Goal: Information Seeking & Learning: Learn about a topic

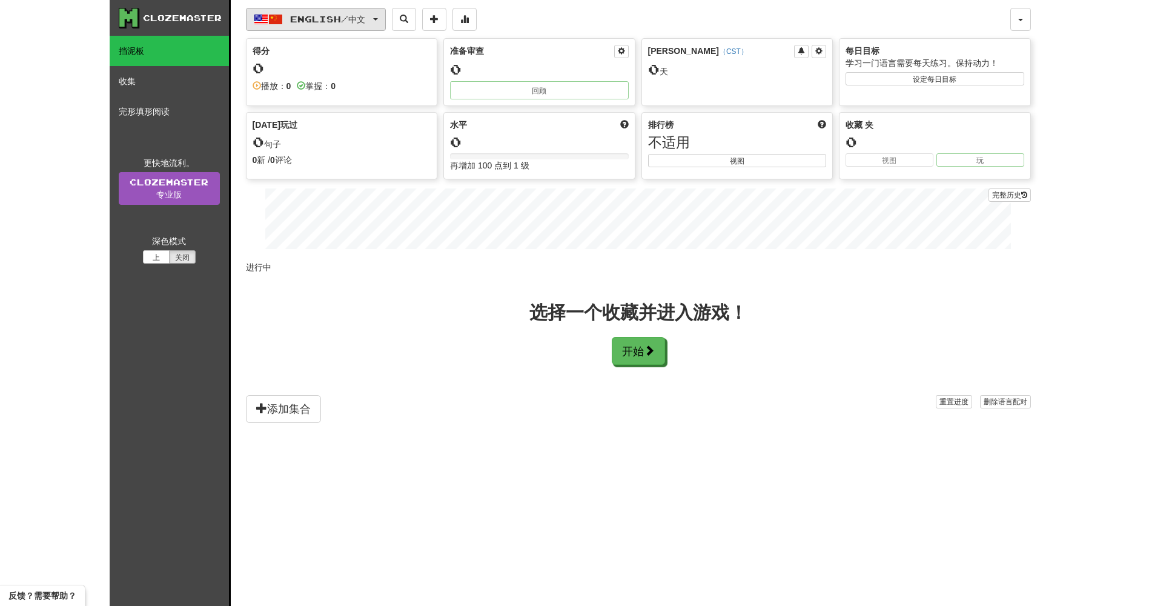
click at [365, 15] on span "English / 中文" at bounding box center [327, 19] width 75 height 10
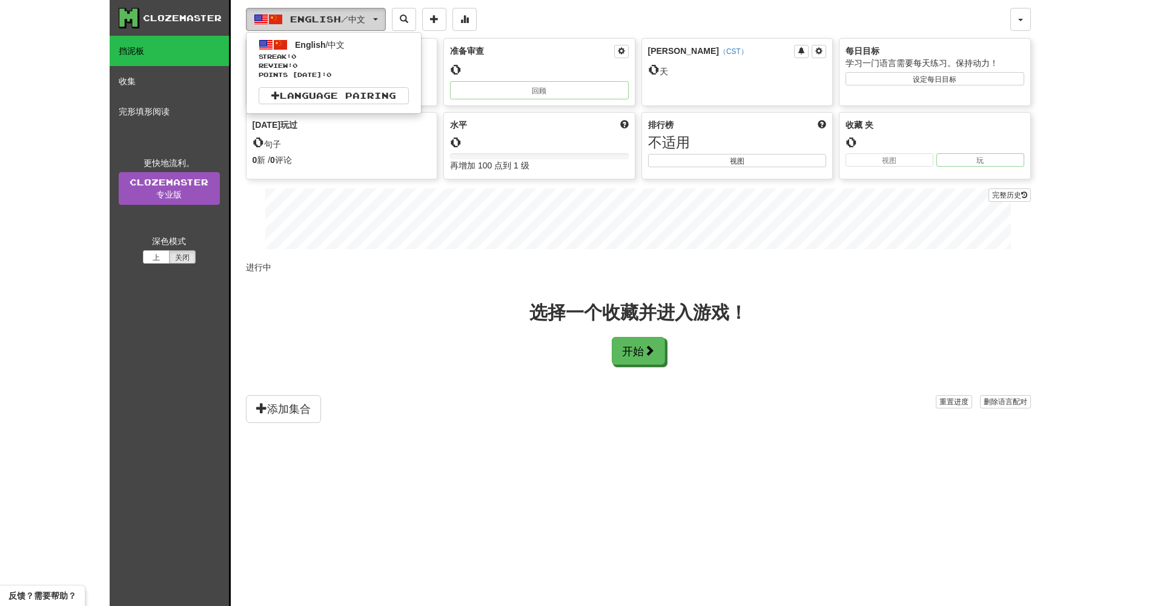
click at [365, 16] on span "English / 中文" at bounding box center [327, 19] width 75 height 10
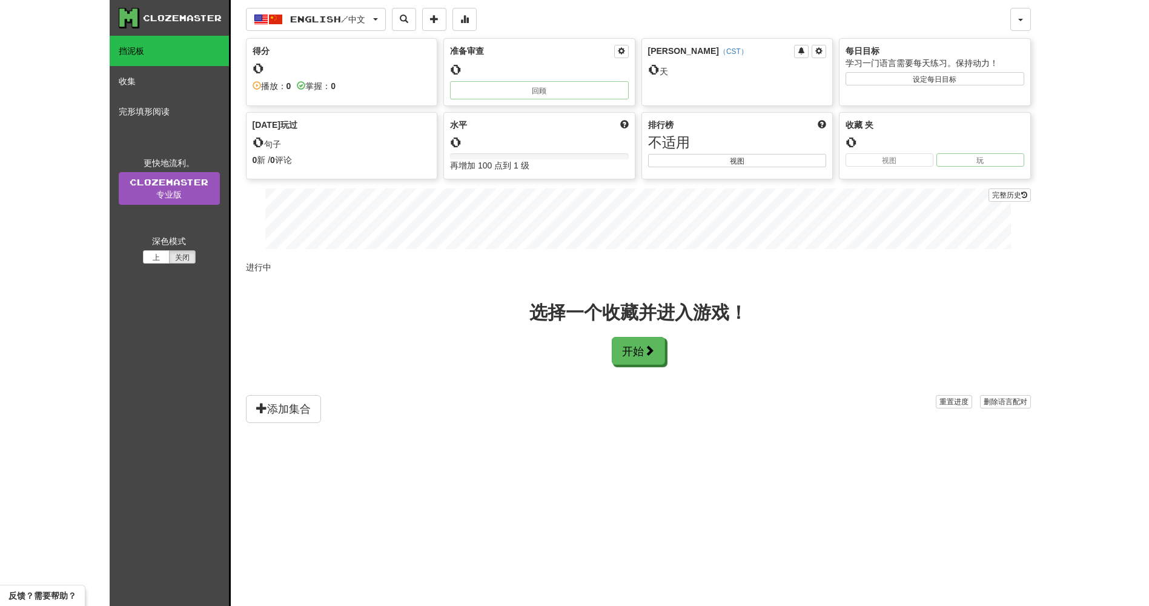
click at [339, 142] on div "0 句子" at bounding box center [342, 142] width 179 height 16
click at [152, 78] on link "收集" at bounding box center [169, 81] width 119 height 30
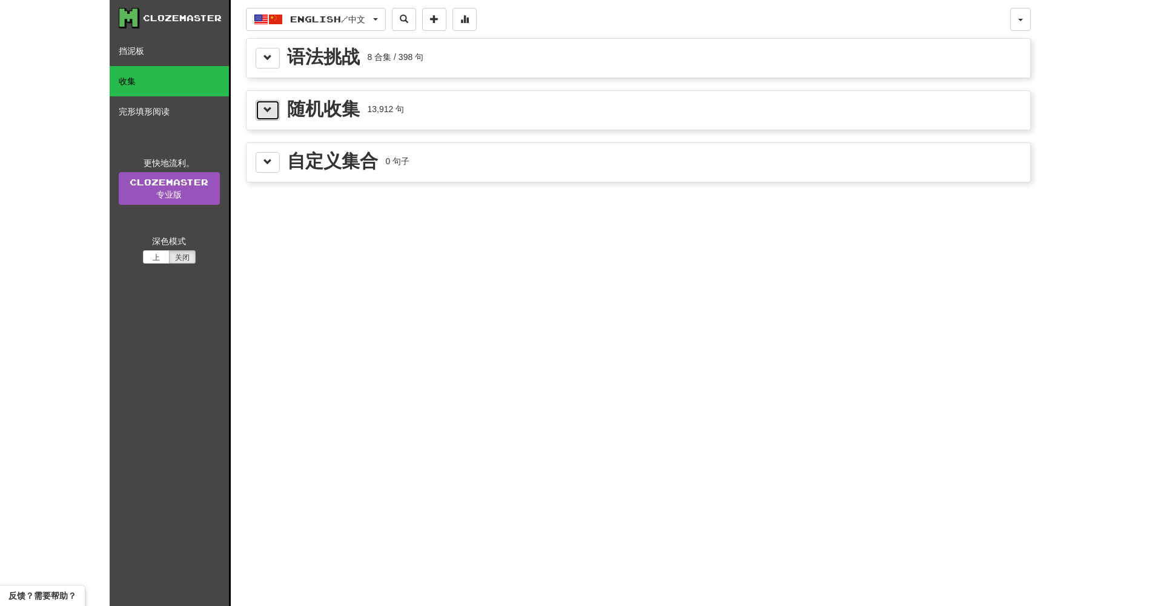
click at [264, 111] on span at bounding box center [267, 109] width 8 height 8
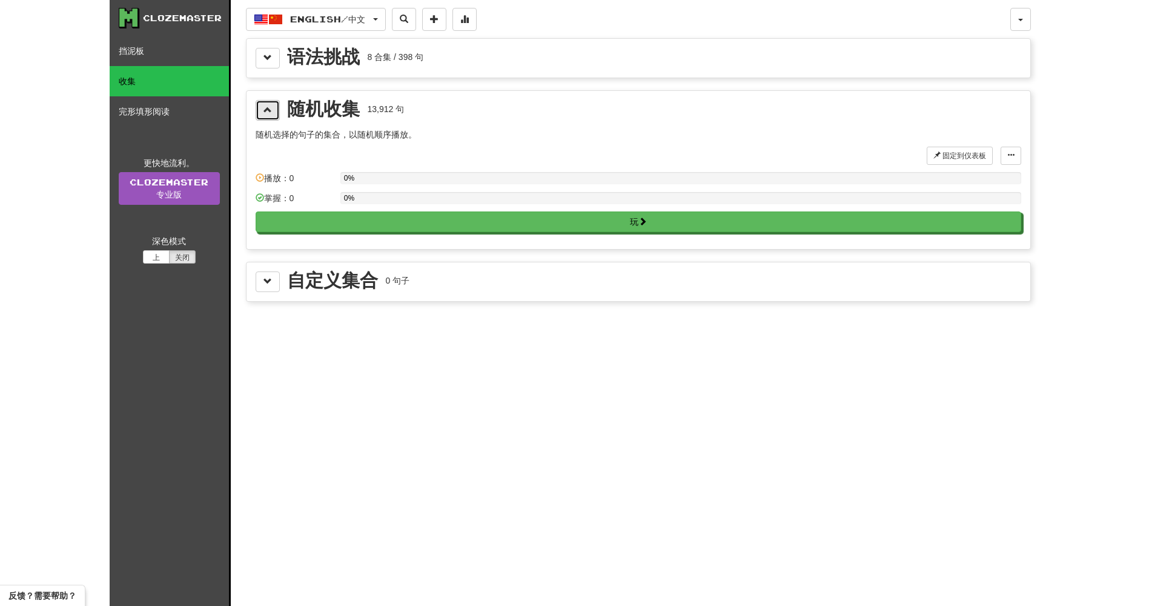
click at [267, 112] on span at bounding box center [267, 109] width 8 height 8
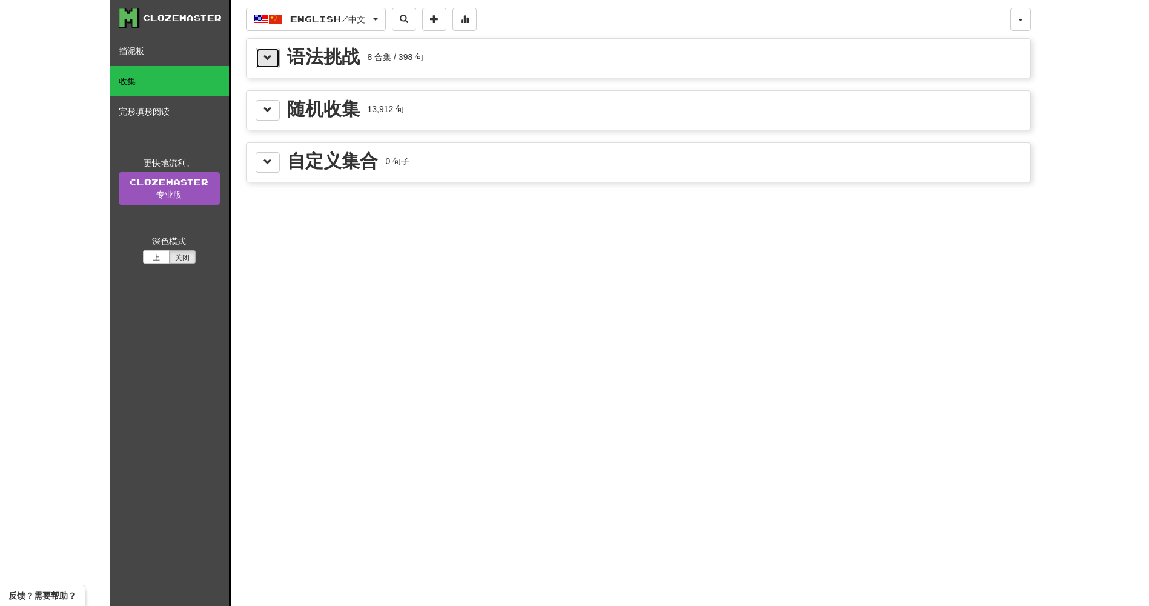
click at [264, 50] on button at bounding box center [268, 58] width 24 height 21
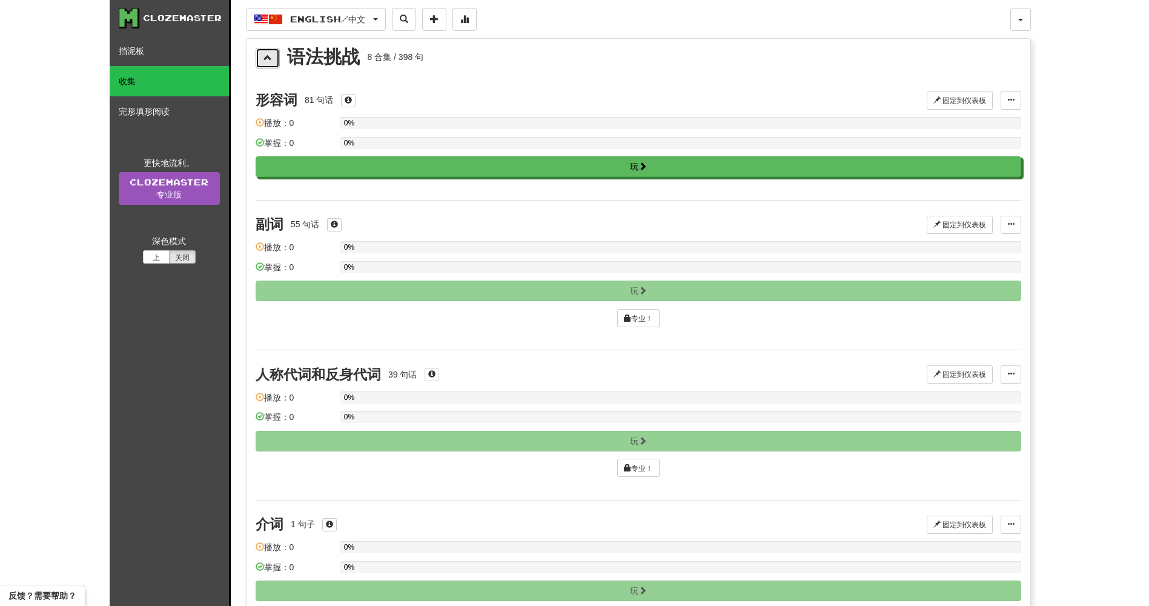
click at [268, 55] on span at bounding box center [267, 57] width 8 height 8
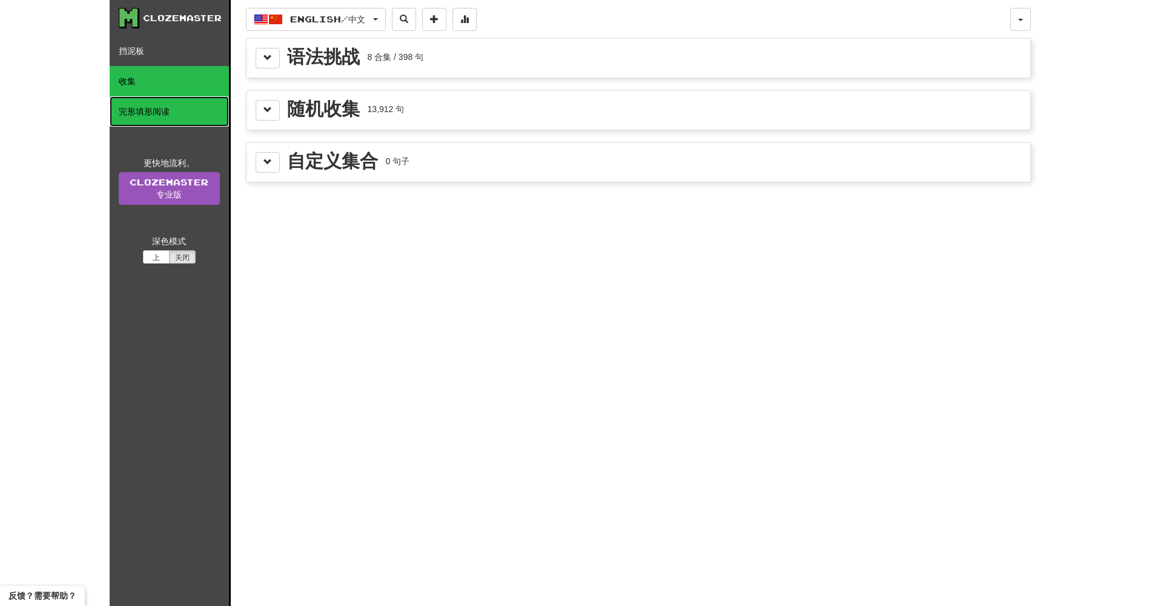
click at [159, 118] on link "完形填形阅读" at bounding box center [169, 111] width 119 height 30
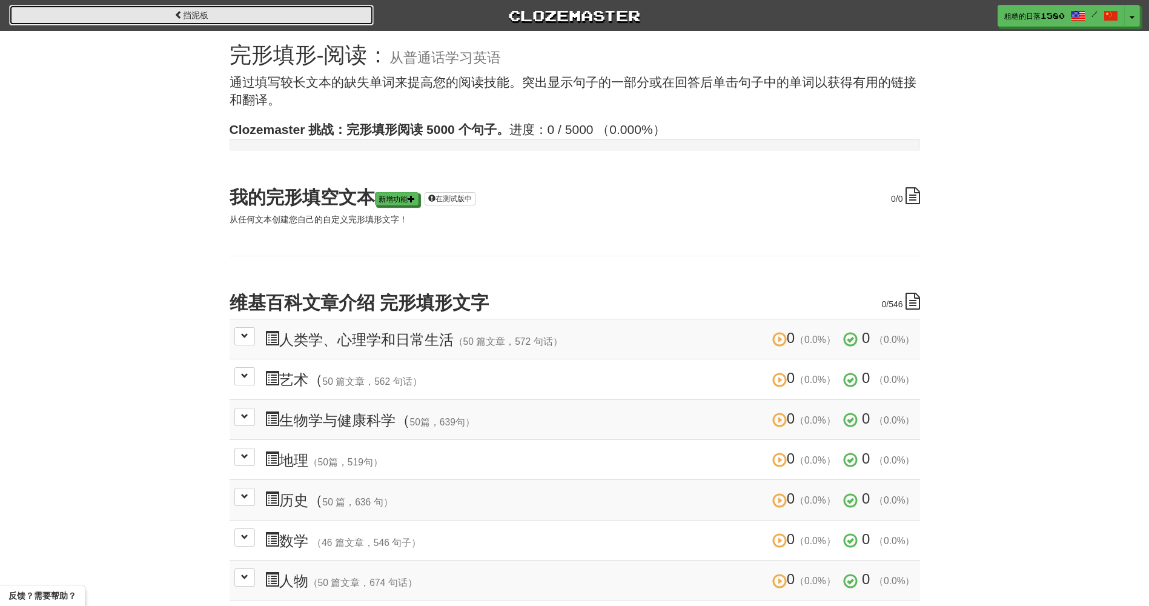
click at [172, 12] on link "挡泥板" at bounding box center [191, 15] width 365 height 21
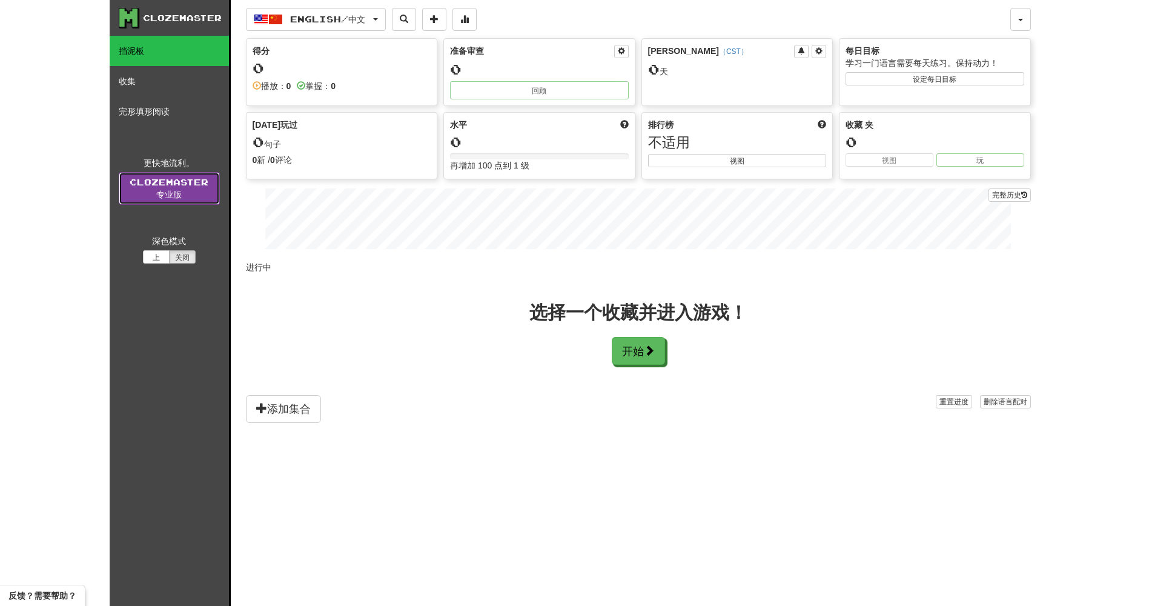
click at [171, 191] on link "Clozemaster 专业版" at bounding box center [169, 188] width 101 height 33
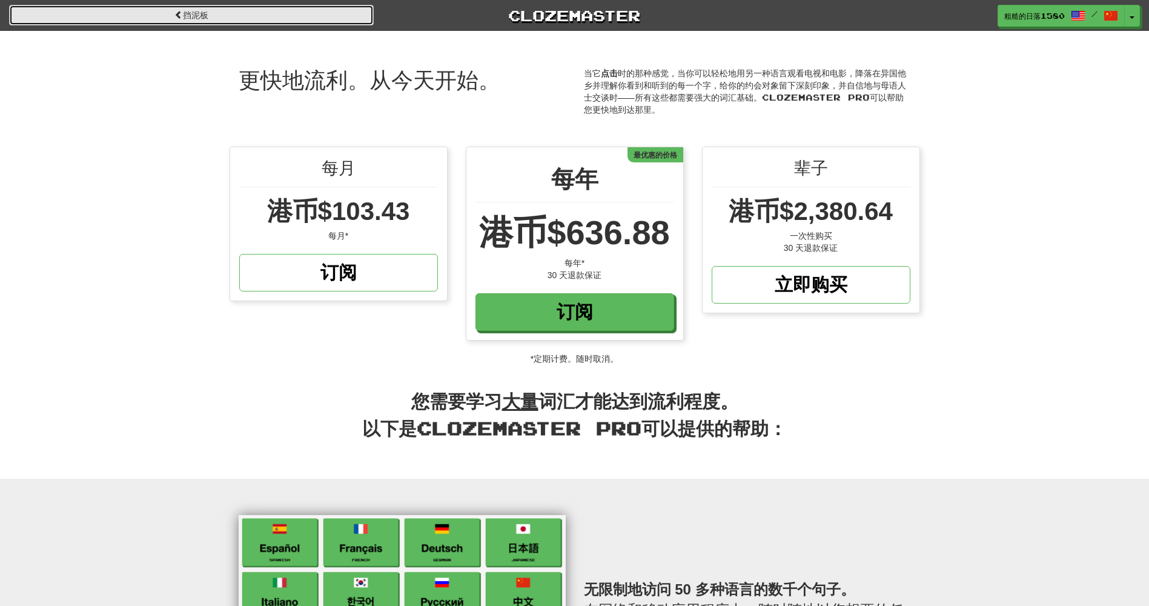
click at [67, 24] on link "挡泥板" at bounding box center [191, 15] width 365 height 21
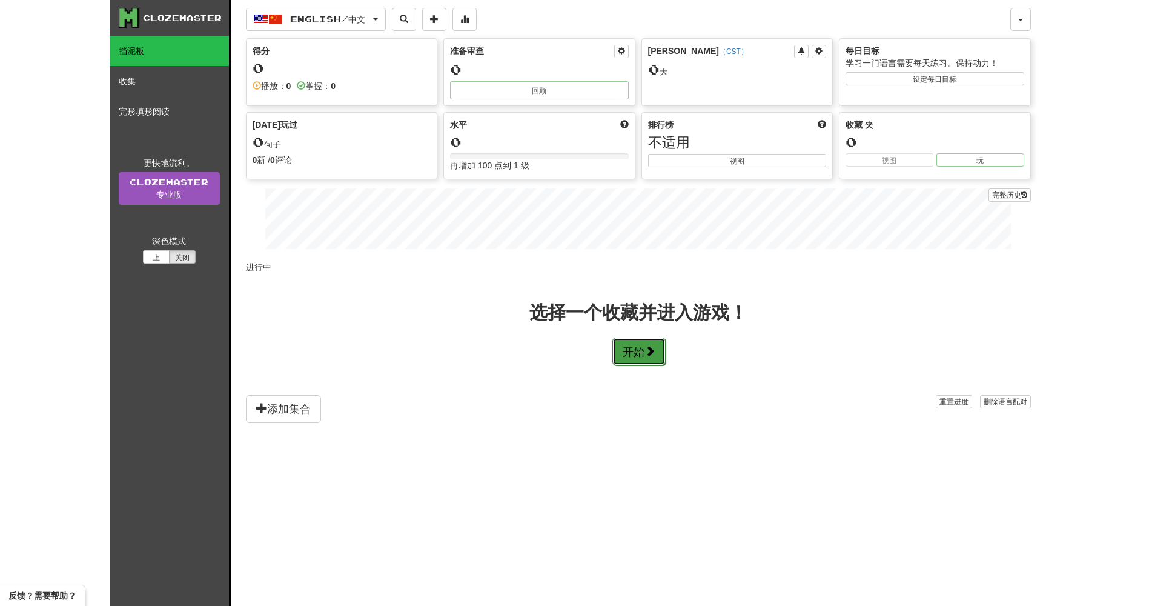
click at [644, 346] on button "开始" at bounding box center [638, 351] width 53 height 28
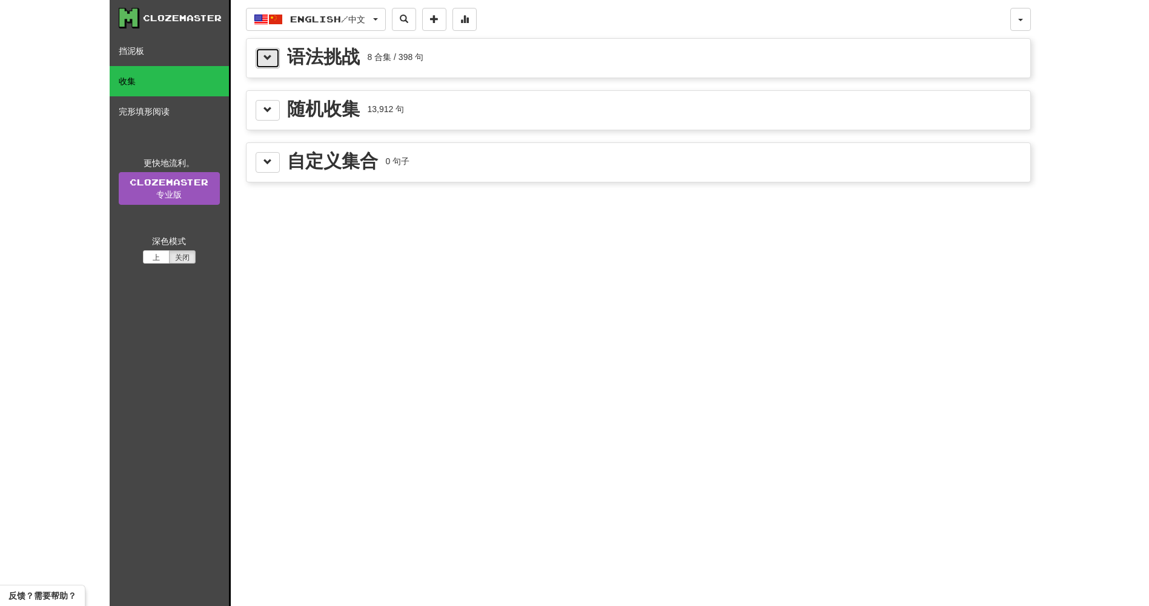
click at [269, 60] on span at bounding box center [267, 57] width 8 height 8
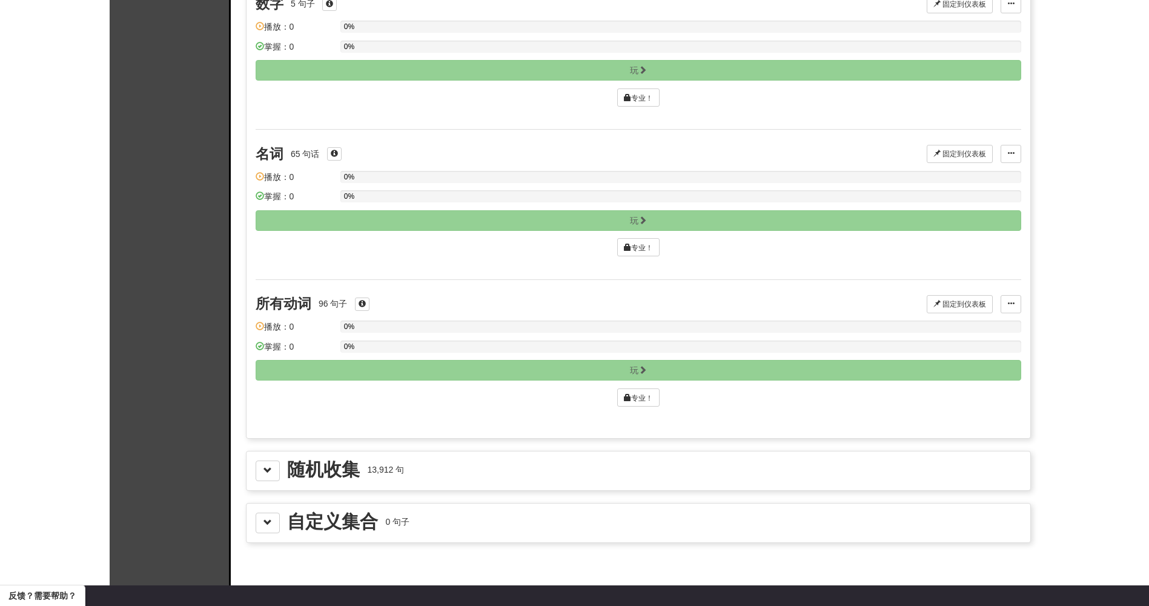
scroll to position [848, 0]
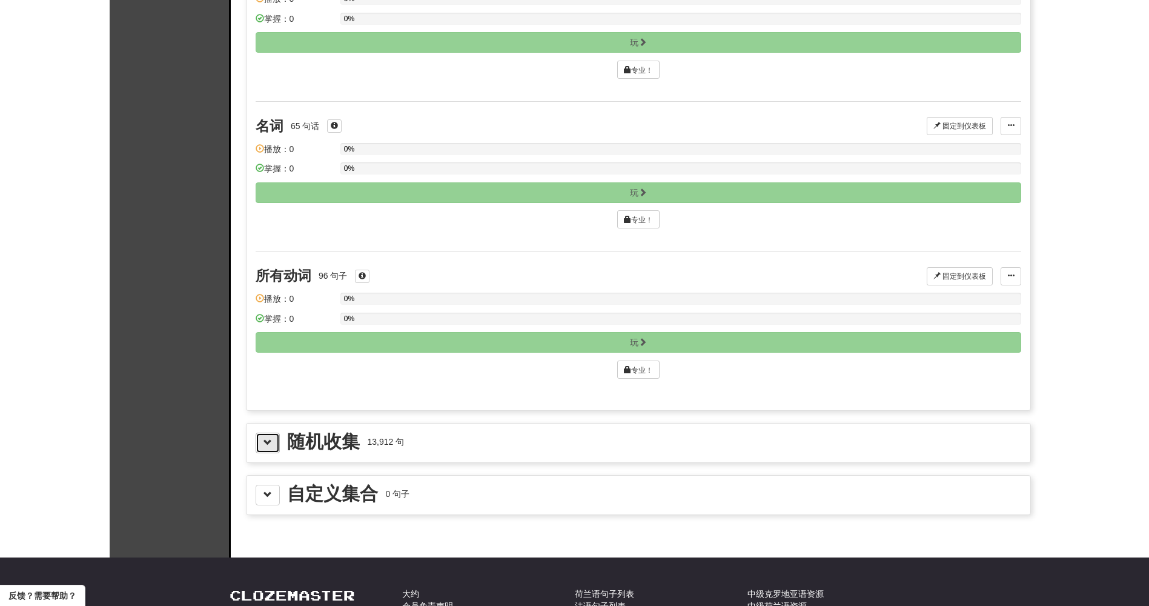
click at [266, 443] on span at bounding box center [267, 442] width 8 height 8
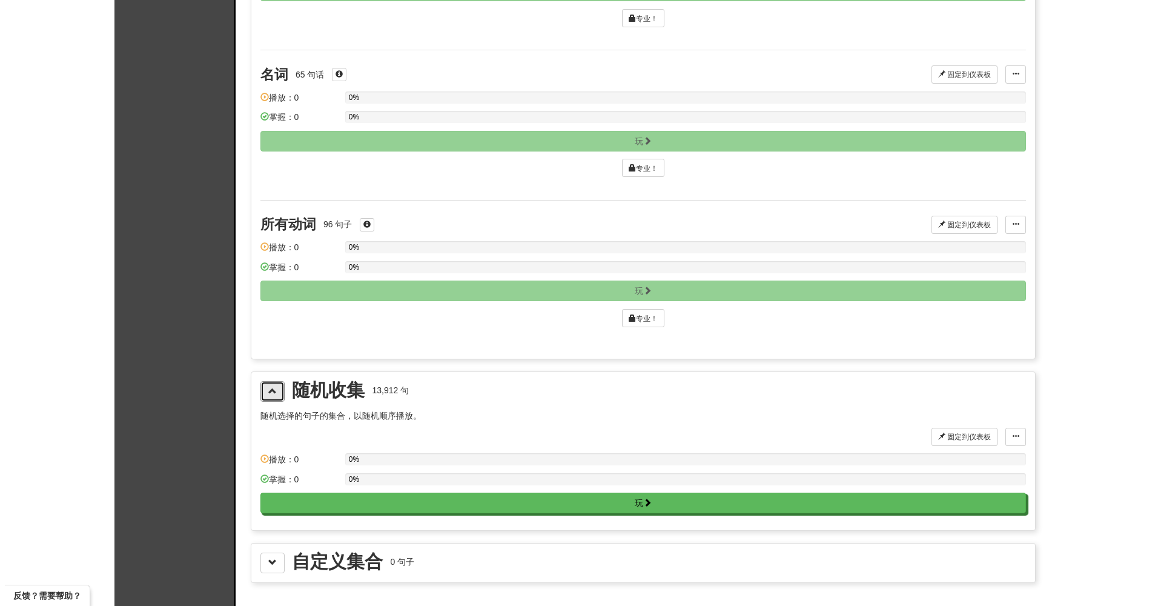
scroll to position [1090, 0]
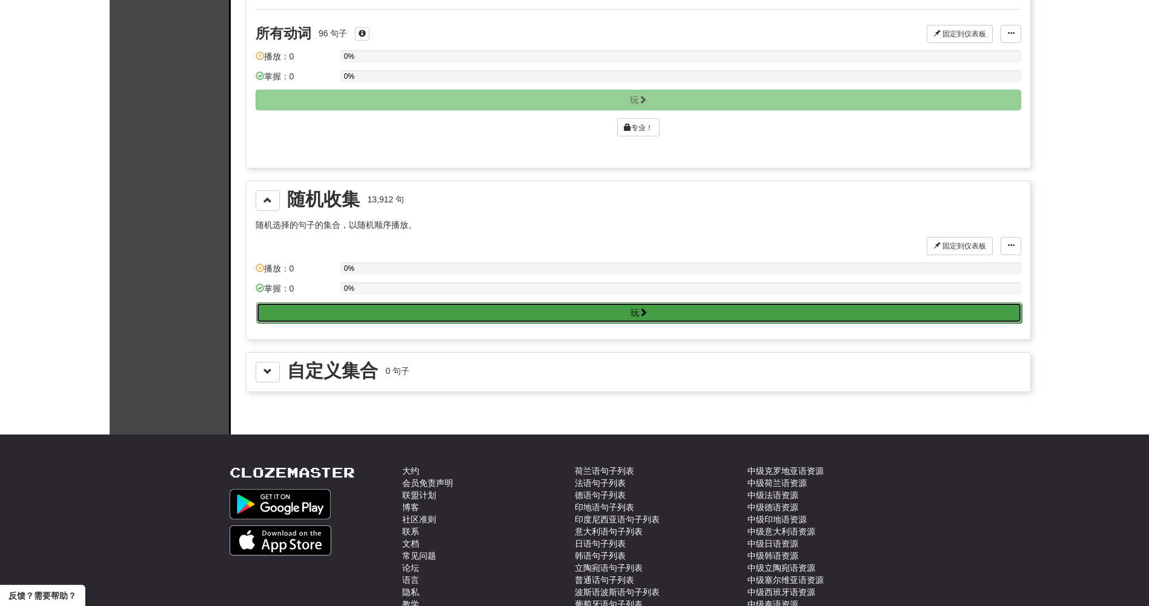
click at [393, 318] on button "玩" at bounding box center [639, 312] width 766 height 21
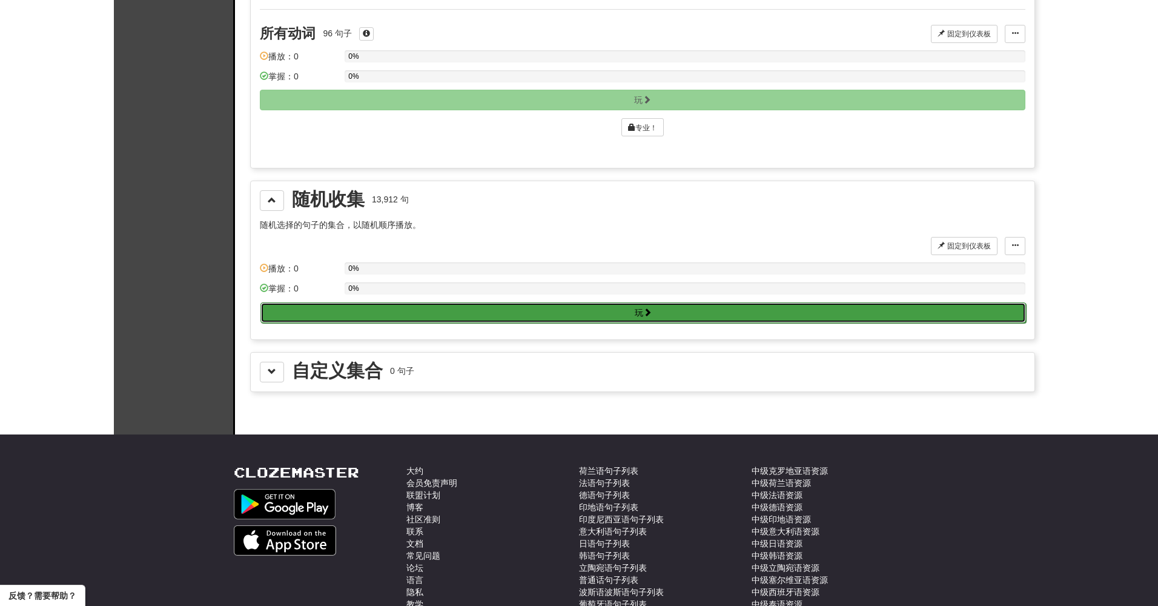
select select "**"
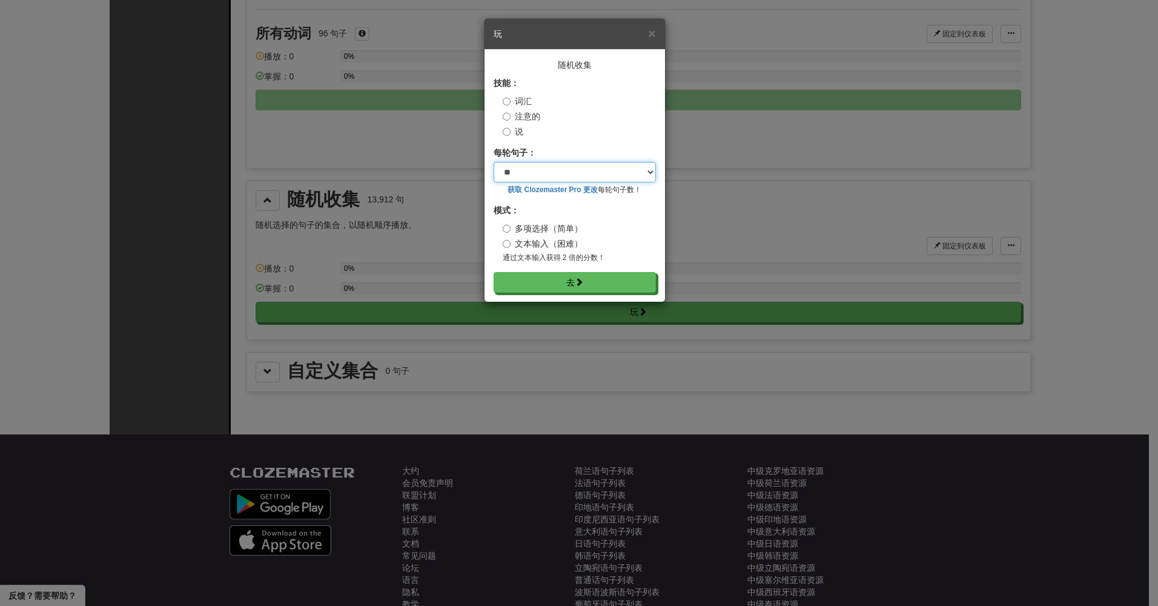
click at [620, 170] on select "* ** ** ** ** ** *** **" at bounding box center [575, 172] width 162 height 21
click at [631, 177] on select "* ** ** ** ** ** *** **" at bounding box center [575, 172] width 162 height 21
click at [449, 191] on div "× 玩 随机收集 技能： 词汇 注意的 说 每轮句子： * ** ** ** ** ** *** ** 获取 Clozemaster Pro 更改 每轮句子数…" at bounding box center [579, 303] width 1158 height 606
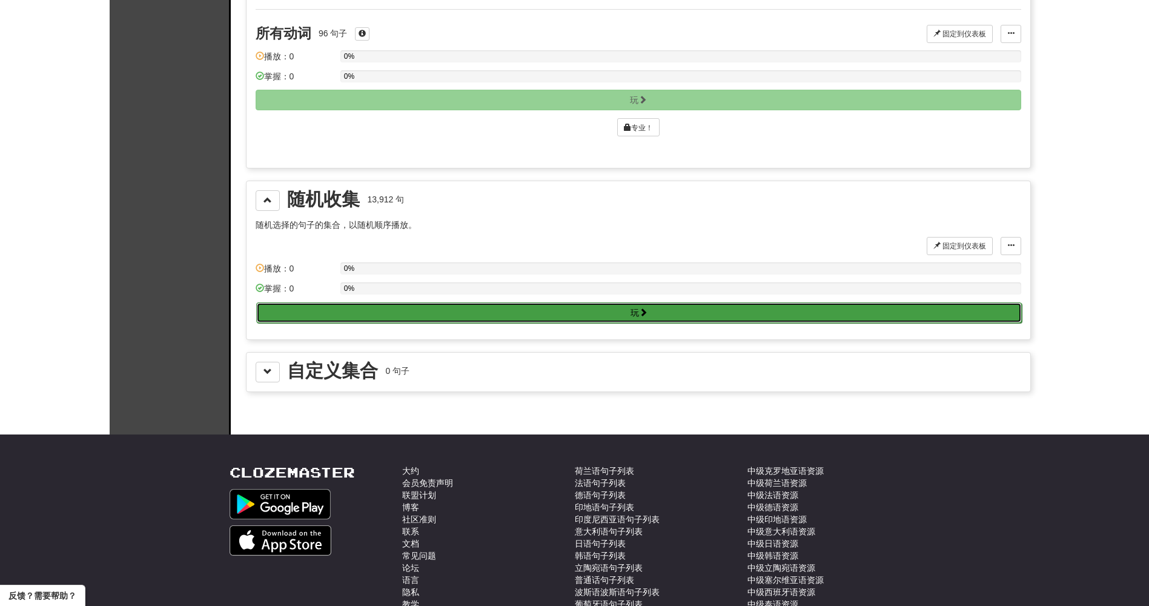
click at [445, 316] on button "玩" at bounding box center [639, 312] width 766 height 21
select select "**"
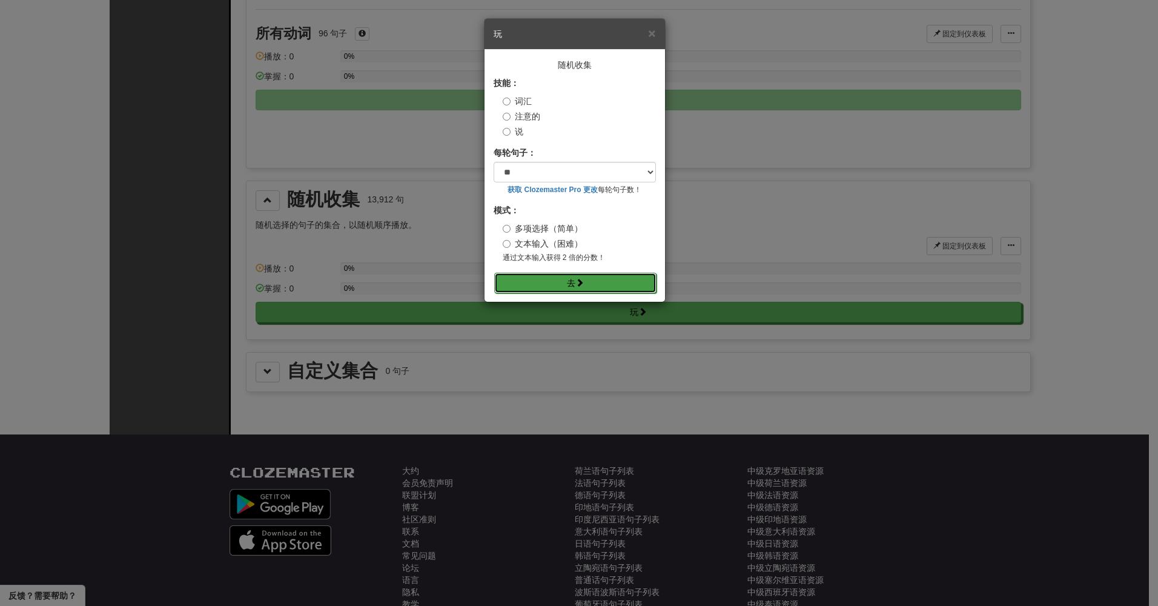
click at [574, 280] on font "去" at bounding box center [571, 282] width 8 height 10
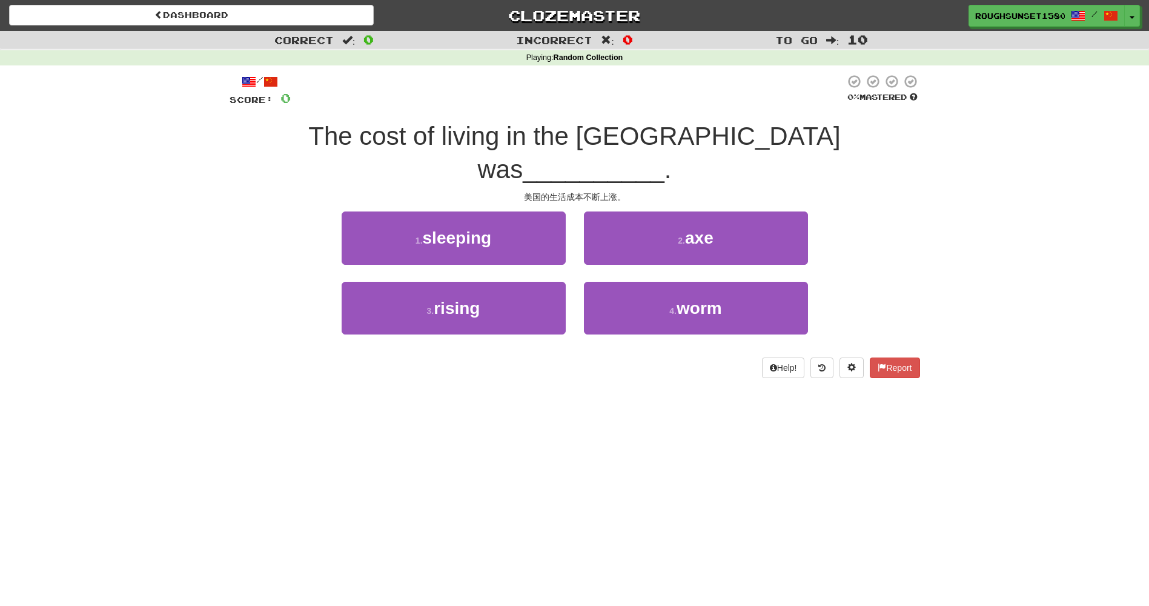
click at [515, 245] on div "1 . sleeping" at bounding box center [454, 246] width 242 height 70
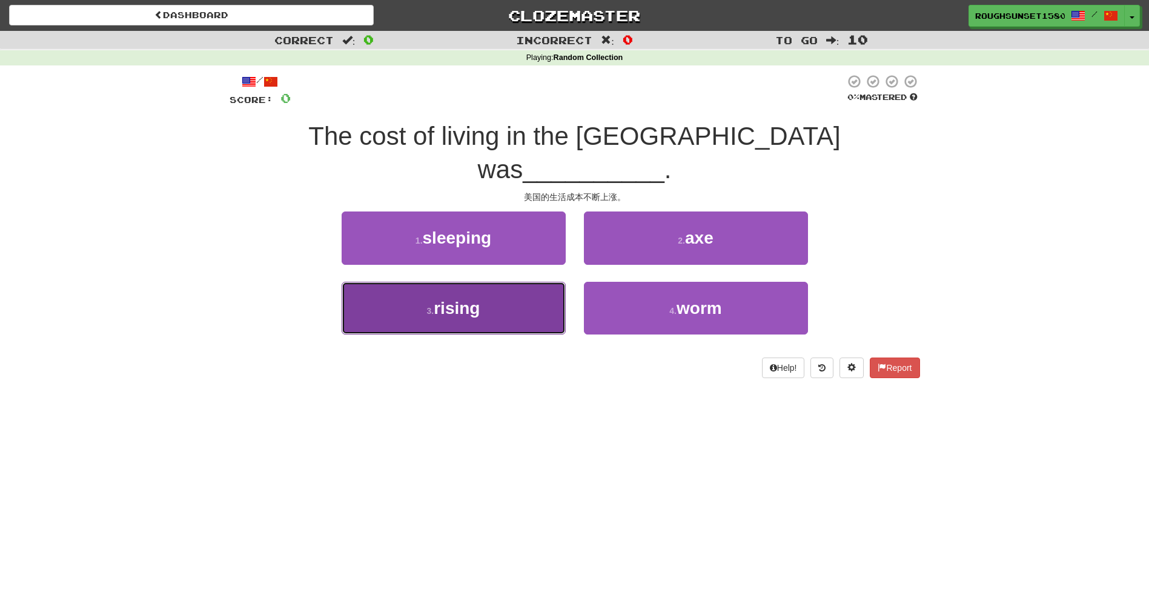
click at [512, 282] on button "3 . rising" at bounding box center [454, 308] width 224 height 53
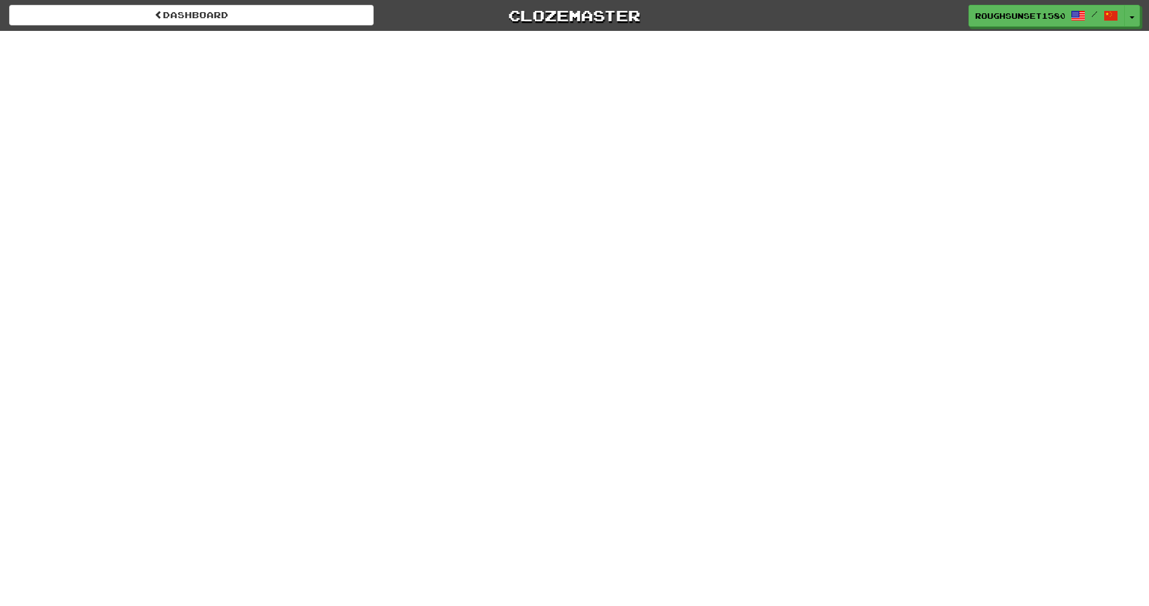
click at [247, 100] on div "Dashboard Clozemaster RoughSunset1580 / Toggle Dropdown Dashboard Leaderboard A…" at bounding box center [574, 303] width 1149 height 606
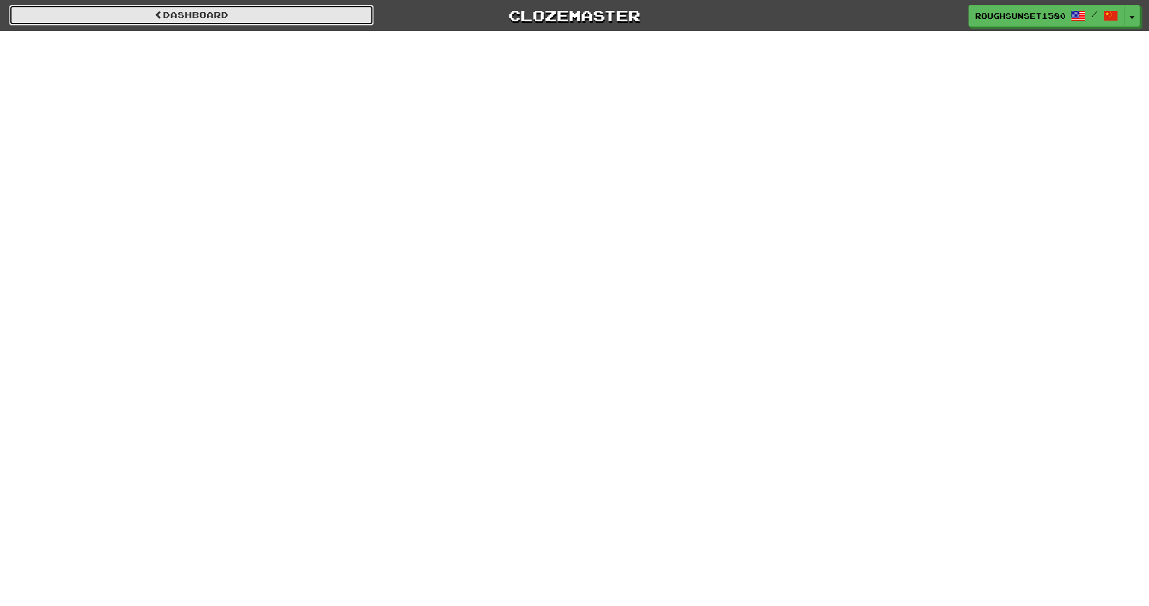
click at [259, 15] on link "Dashboard" at bounding box center [191, 15] width 365 height 21
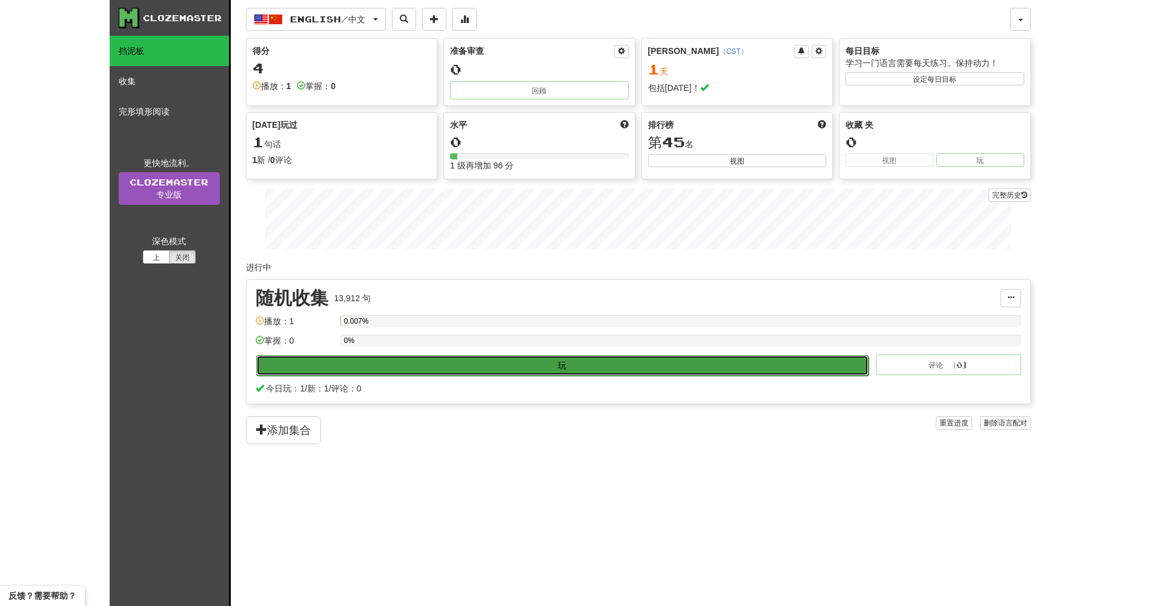
click at [563, 368] on button "玩" at bounding box center [562, 365] width 613 height 21
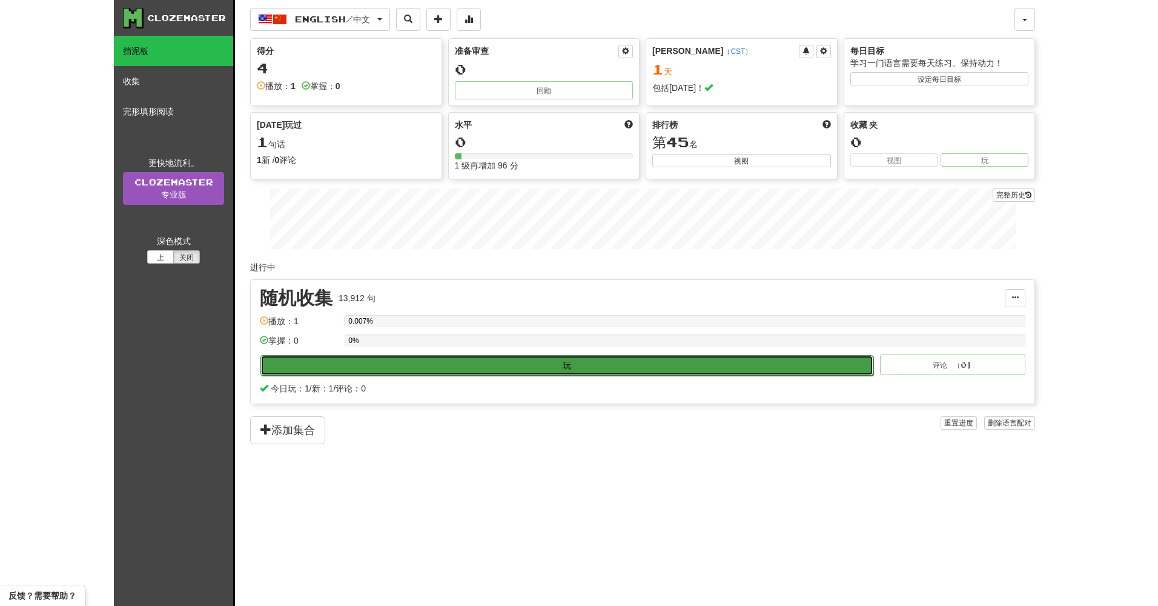
select select "**"
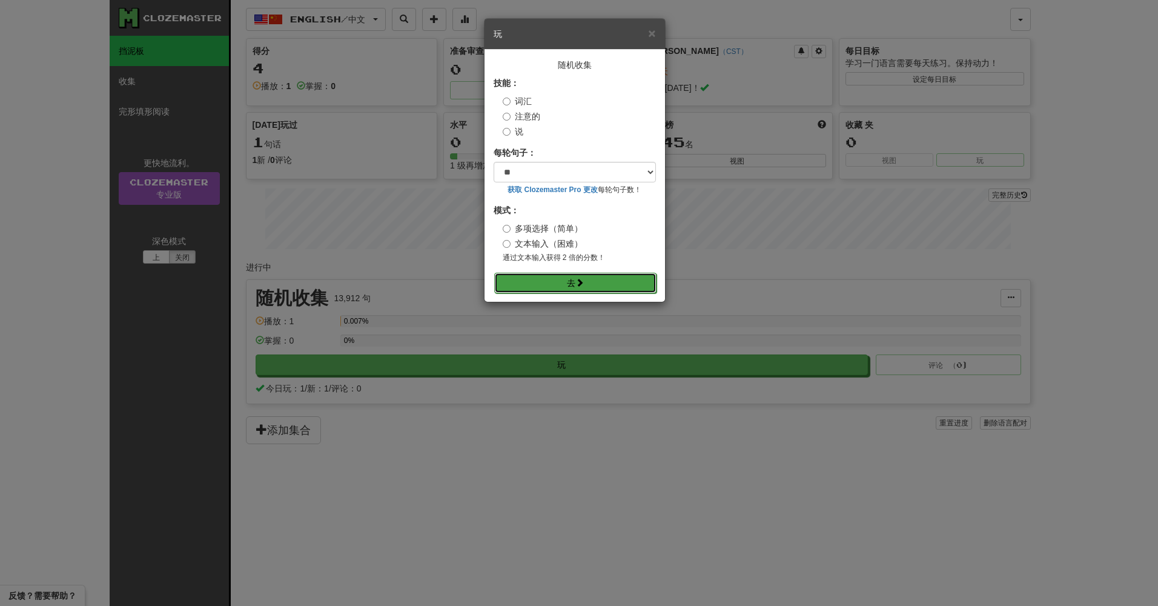
click at [583, 285] on span at bounding box center [579, 282] width 8 height 8
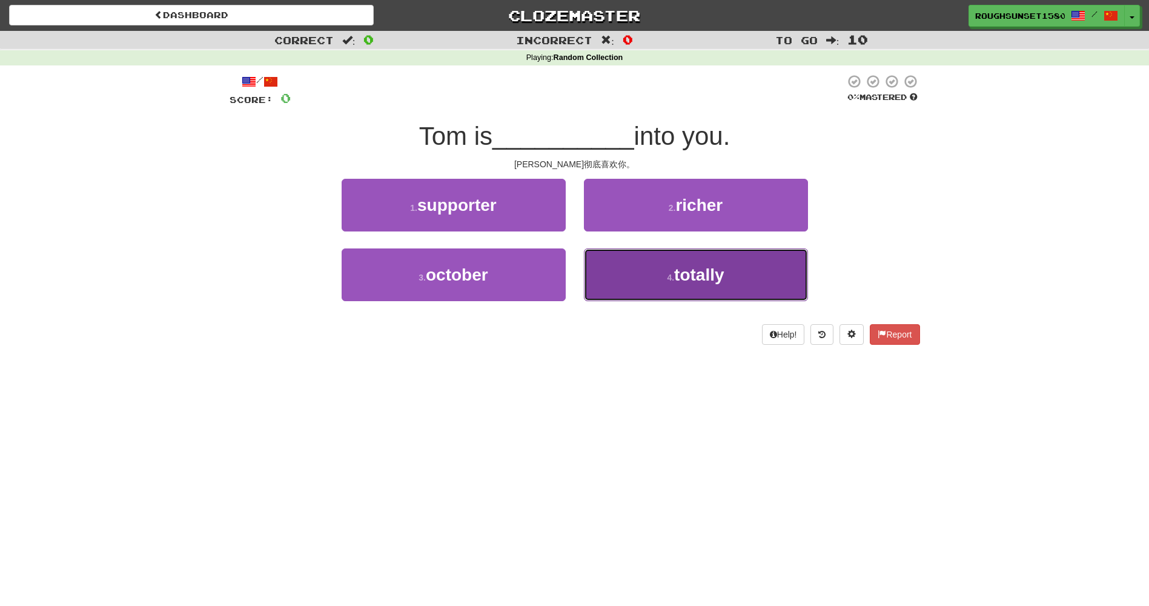
click at [676, 282] on span "totally" at bounding box center [699, 274] width 50 height 19
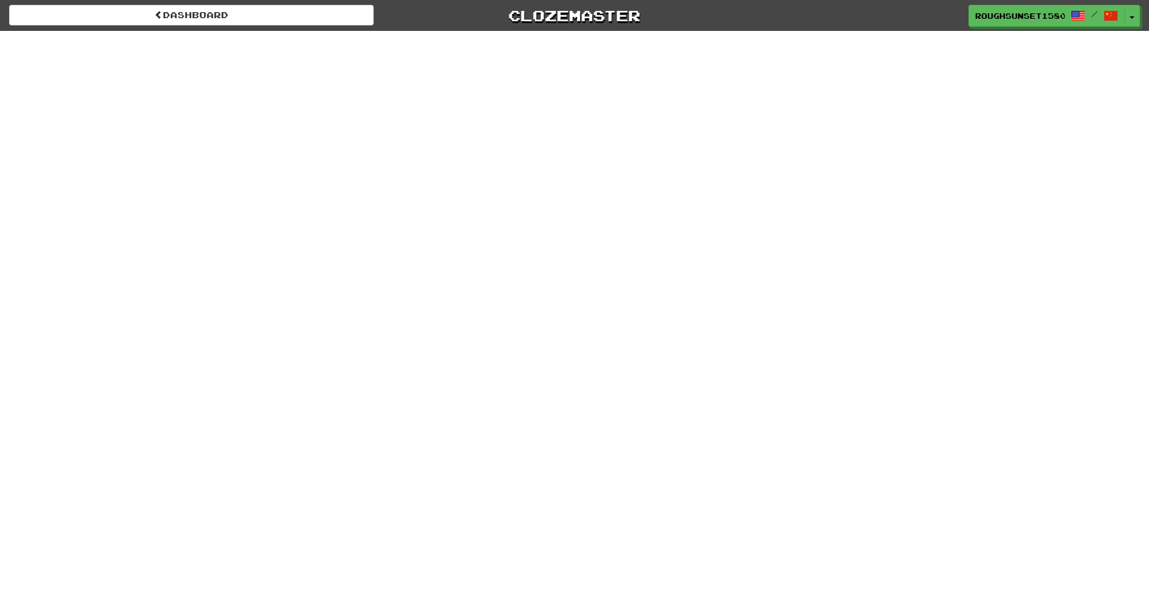
click at [741, 317] on div "Dashboard Clozemaster RoughSunset1580 / Toggle Dropdown Dashboard Leaderboard A…" at bounding box center [574, 303] width 1149 height 606
click at [754, 362] on div "Dashboard Clozemaster RoughSunset1580 / Toggle Dropdown Dashboard Leaderboard A…" at bounding box center [574, 303] width 1149 height 606
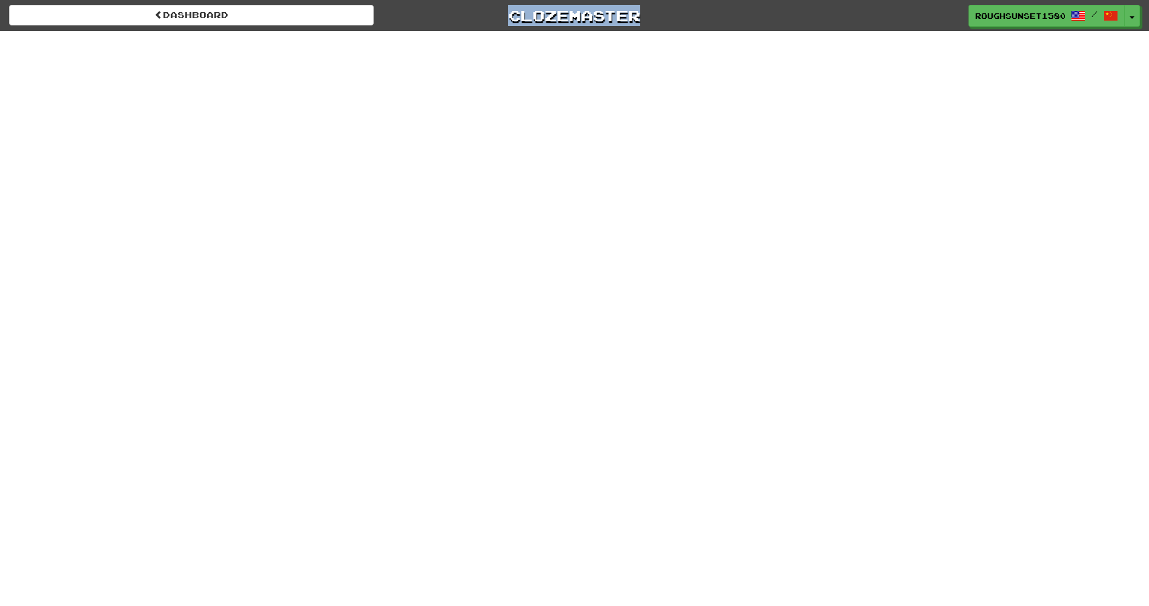
click at [754, 362] on div "Dashboard Clozemaster RoughSunset1580 / Toggle Dropdown Dashboard Leaderboard A…" at bounding box center [574, 303] width 1149 height 606
click at [755, 362] on div "Dashboard Clozemaster RoughSunset1580 / Toggle Dropdown Dashboard Leaderboard A…" at bounding box center [574, 303] width 1149 height 606
click at [786, 449] on div "Dashboard Clozemaster RoughSunset1580 / Toggle Dropdown Dashboard Leaderboard A…" at bounding box center [574, 303] width 1149 height 606
click at [929, 240] on div "Dashboard Clozemaster RoughSunset1580 / Toggle Dropdown Dashboard Leaderboard A…" at bounding box center [574, 303] width 1149 height 606
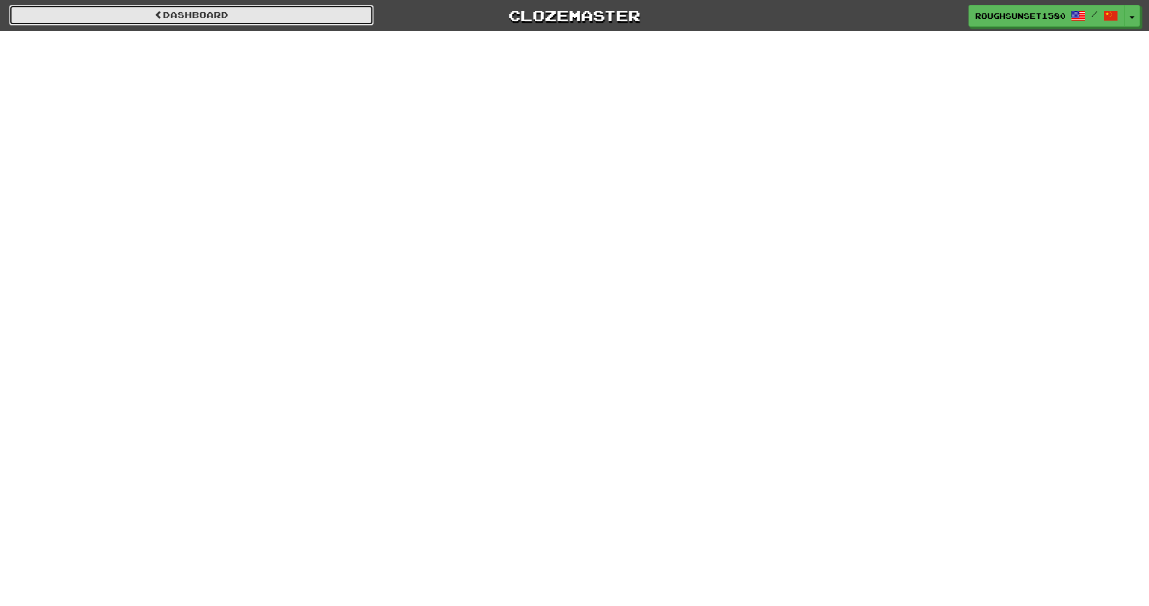
click at [185, 18] on font "Dashboard" at bounding box center [195, 15] width 65 height 10
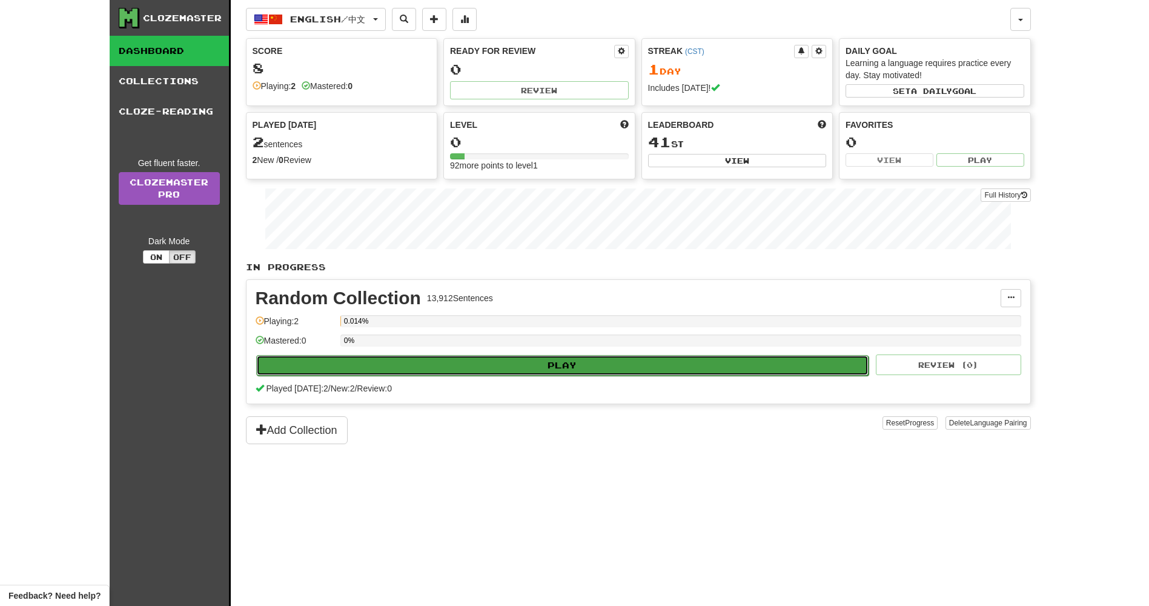
click at [637, 371] on button "Play" at bounding box center [562, 365] width 613 height 21
select select "**"
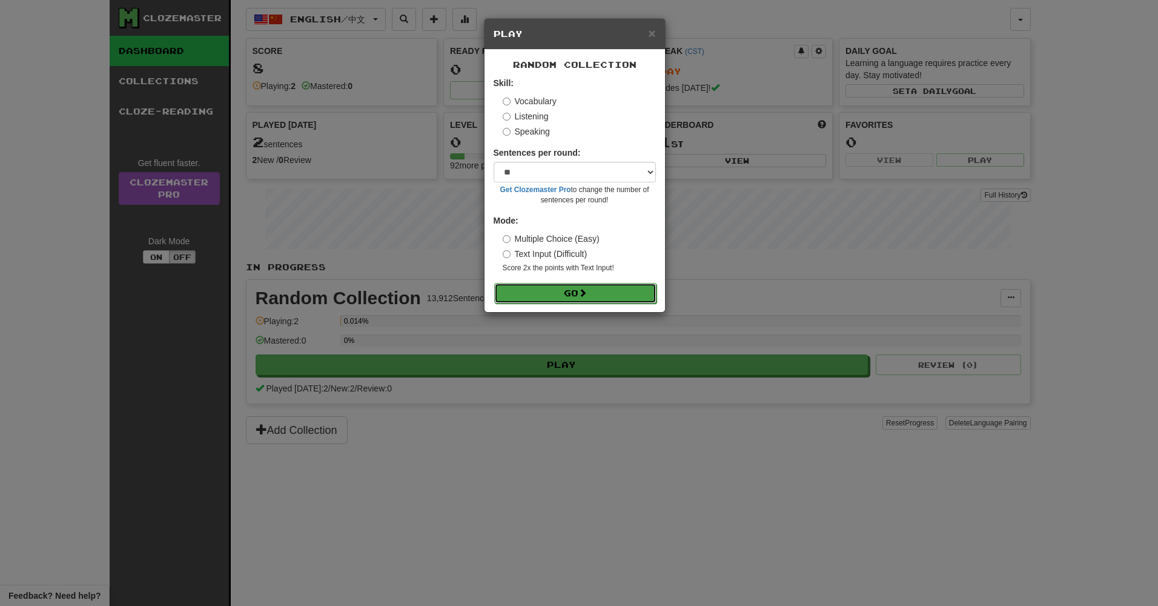
click at [598, 294] on button "Go" at bounding box center [575, 293] width 162 height 21
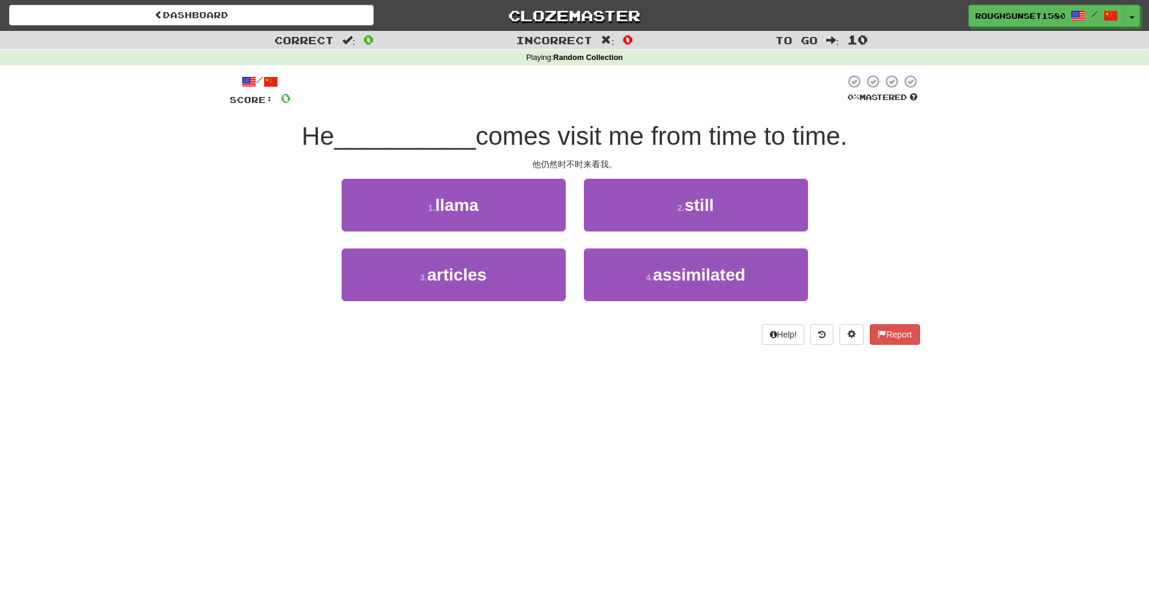
click at [906, 83] on span at bounding box center [910, 81] width 13 height 13
click at [901, 329] on button "Report" at bounding box center [895, 334] width 50 height 21
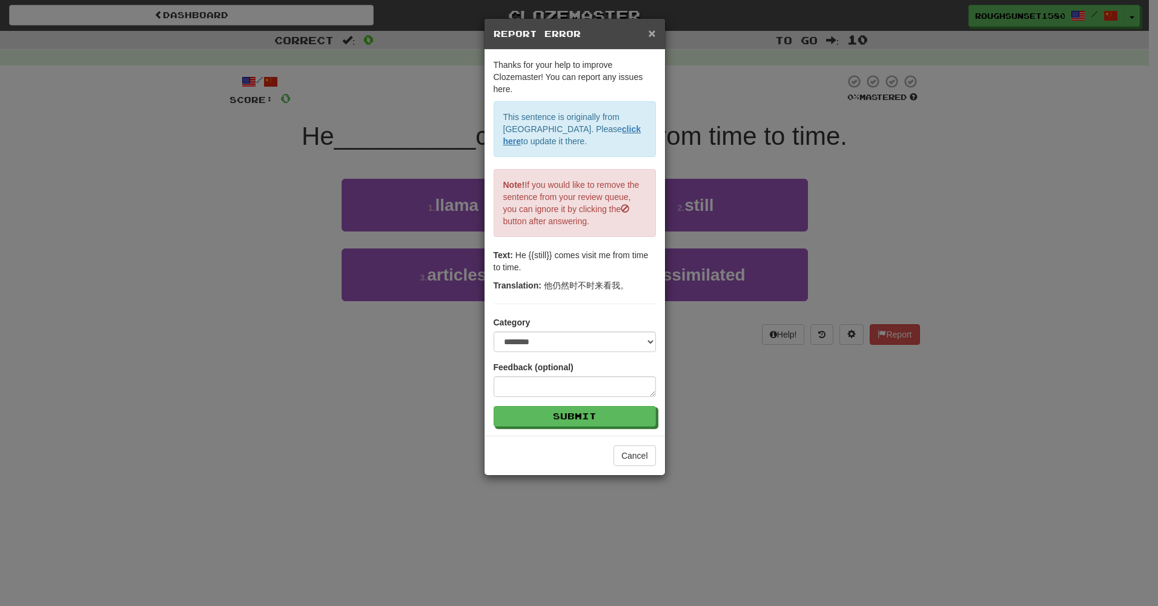
click at [652, 39] on span "×" at bounding box center [651, 33] width 7 height 14
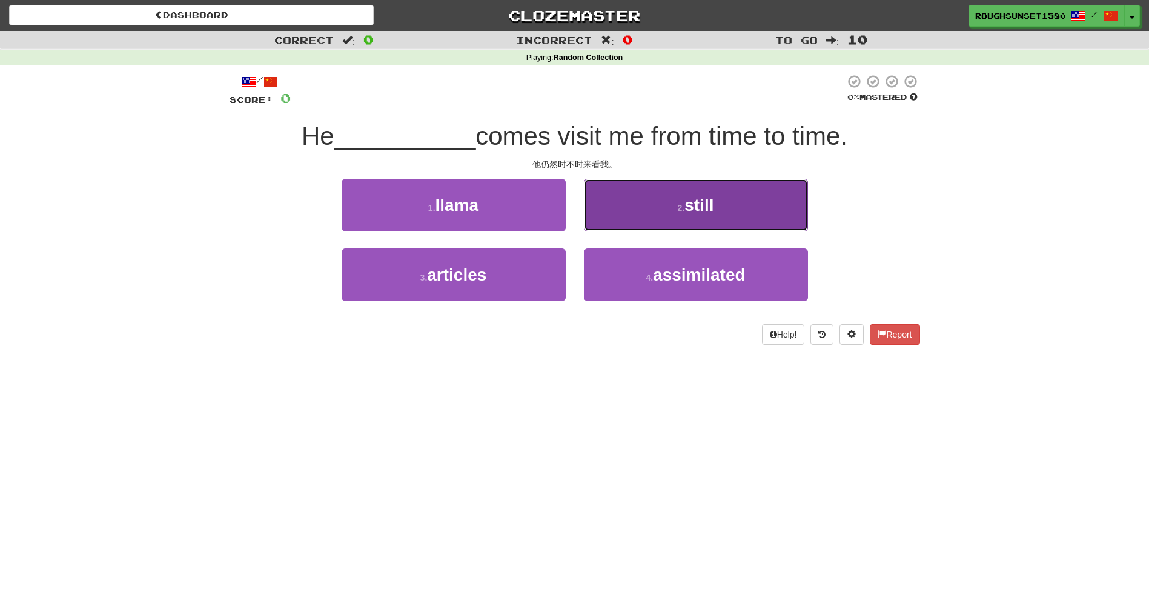
click at [708, 213] on span "still" at bounding box center [698, 205] width 29 height 19
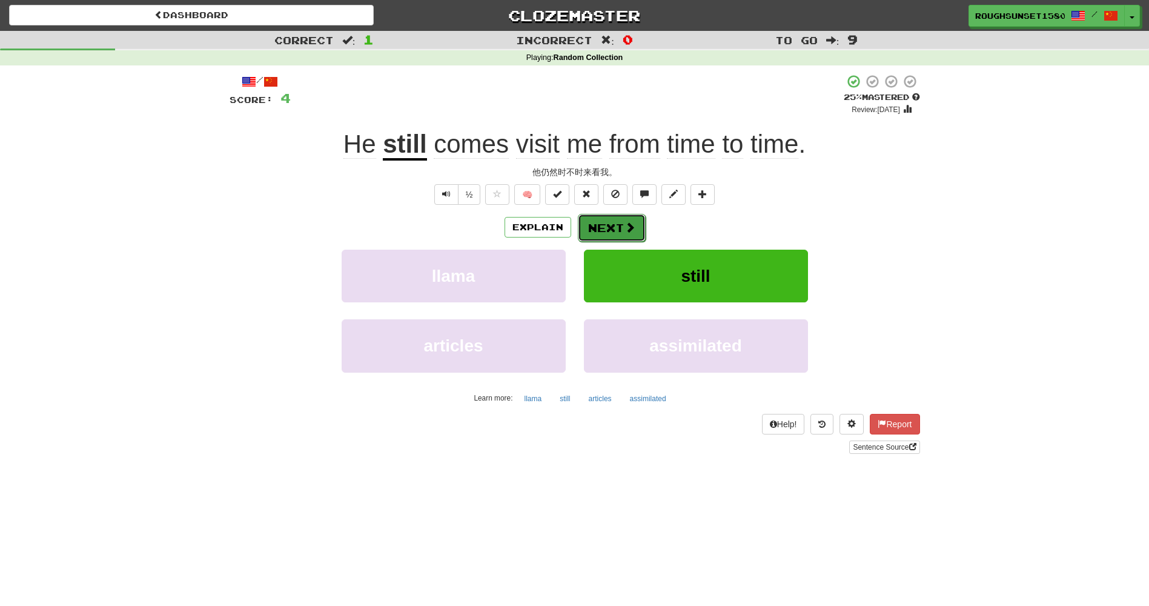
click at [620, 227] on button "Next" at bounding box center [612, 228] width 68 height 28
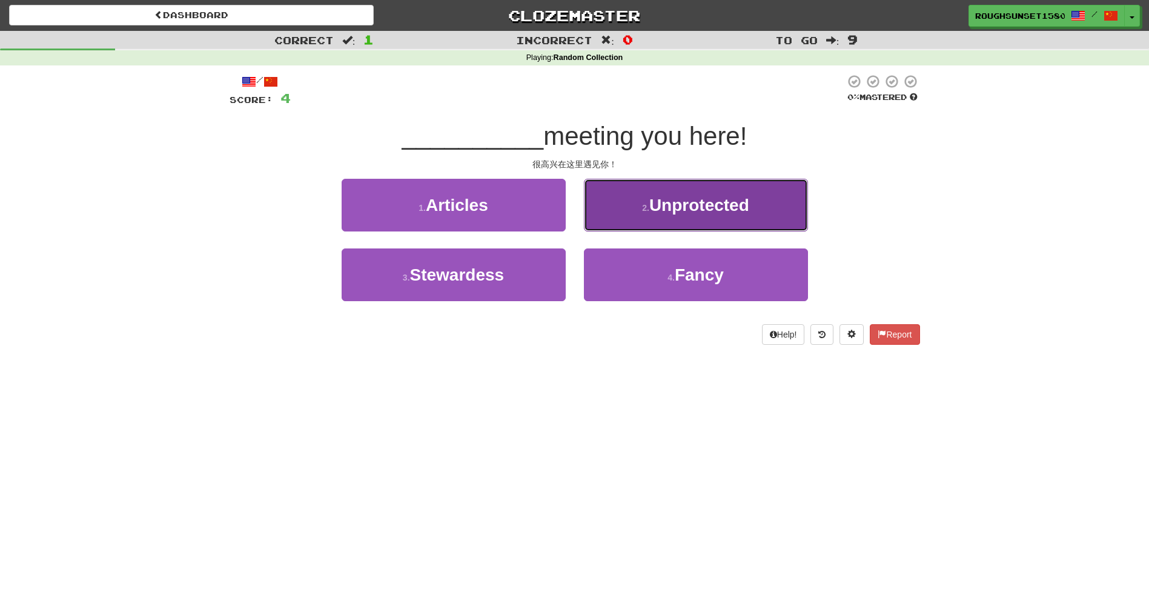
click at [713, 201] on span "Unprotected" at bounding box center [699, 205] width 100 height 19
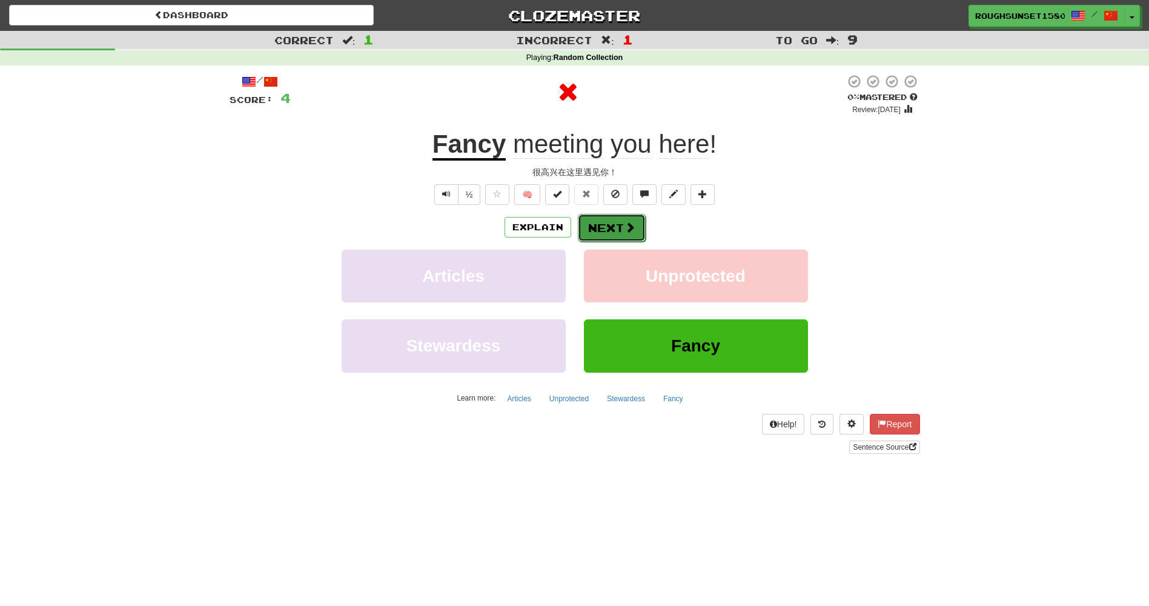
click at [626, 236] on button "Next" at bounding box center [612, 228] width 68 height 28
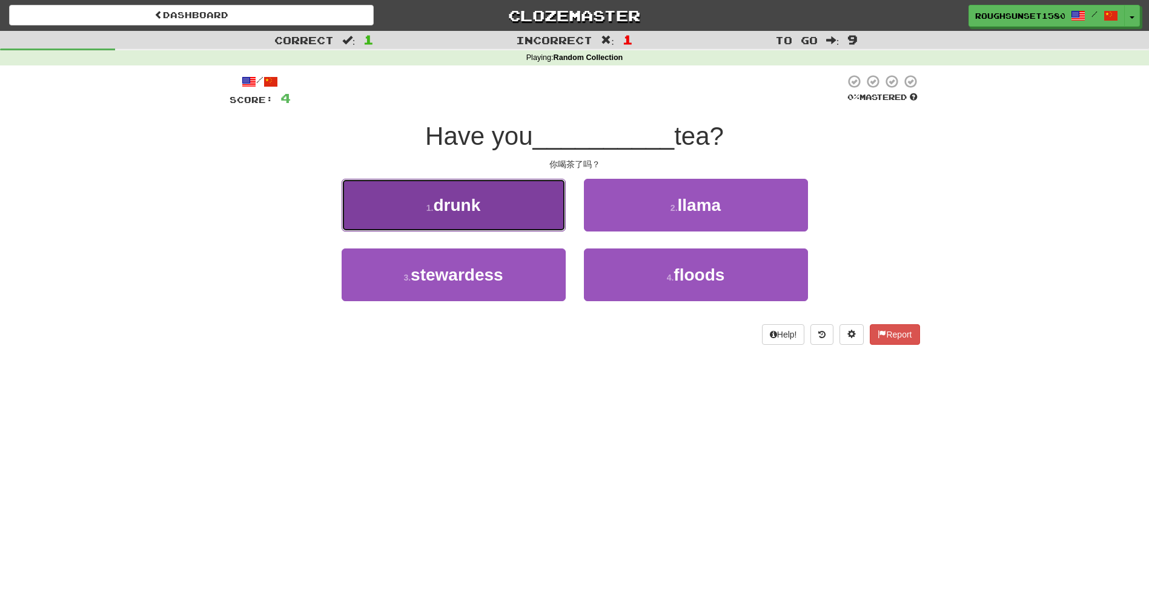
click at [515, 208] on button "1 . drunk" at bounding box center [454, 205] width 224 height 53
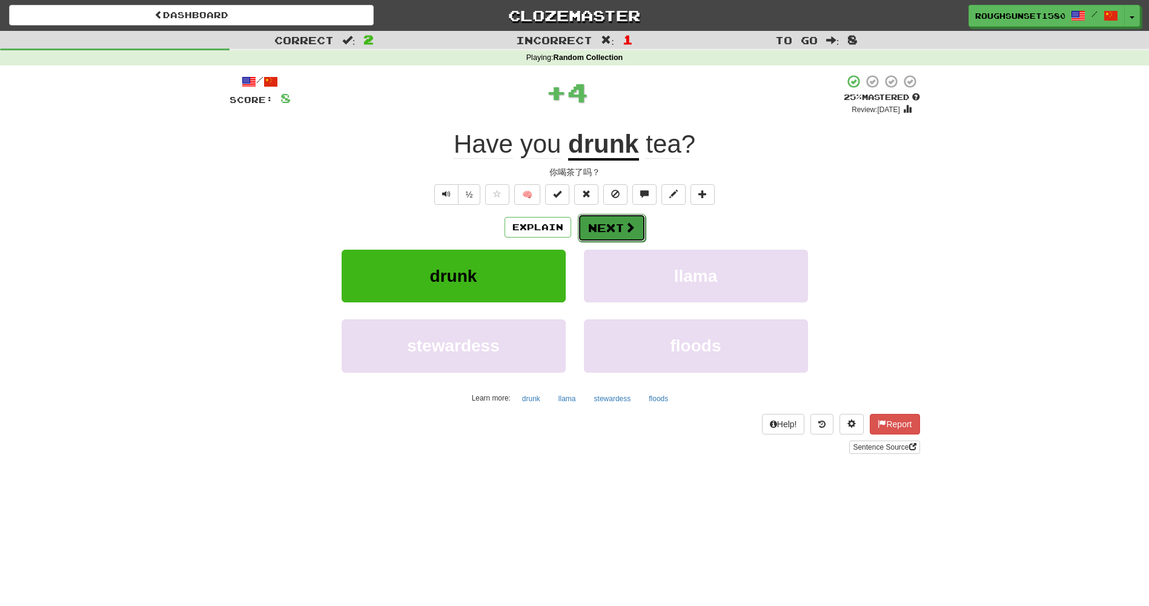
click at [620, 226] on button "Next" at bounding box center [612, 228] width 68 height 28
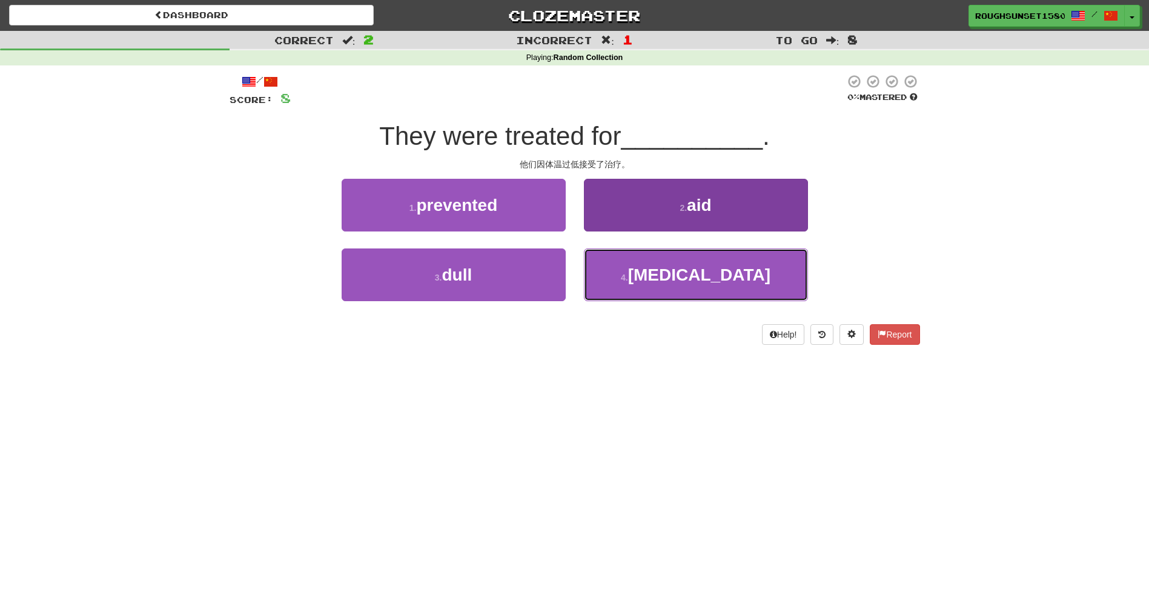
drag, startPoint x: 709, startPoint y: 280, endPoint x: 712, endPoint y: 288, distance: 8.4
click at [710, 282] on span "[MEDICAL_DATA]" at bounding box center [699, 274] width 142 height 19
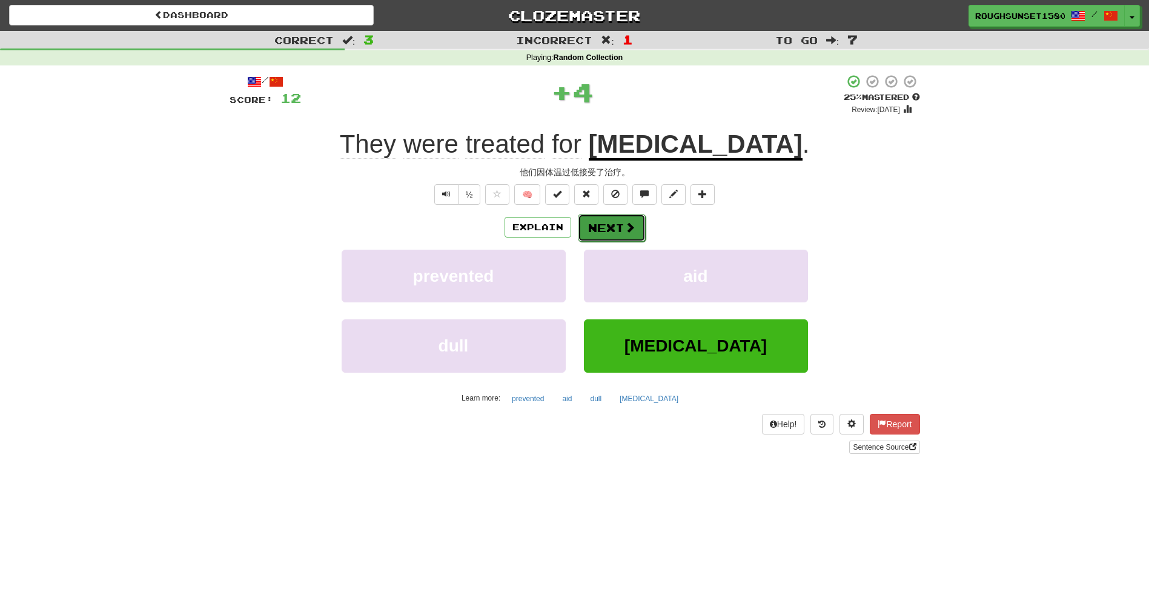
click at [624, 231] on span at bounding box center [629, 227] width 11 height 11
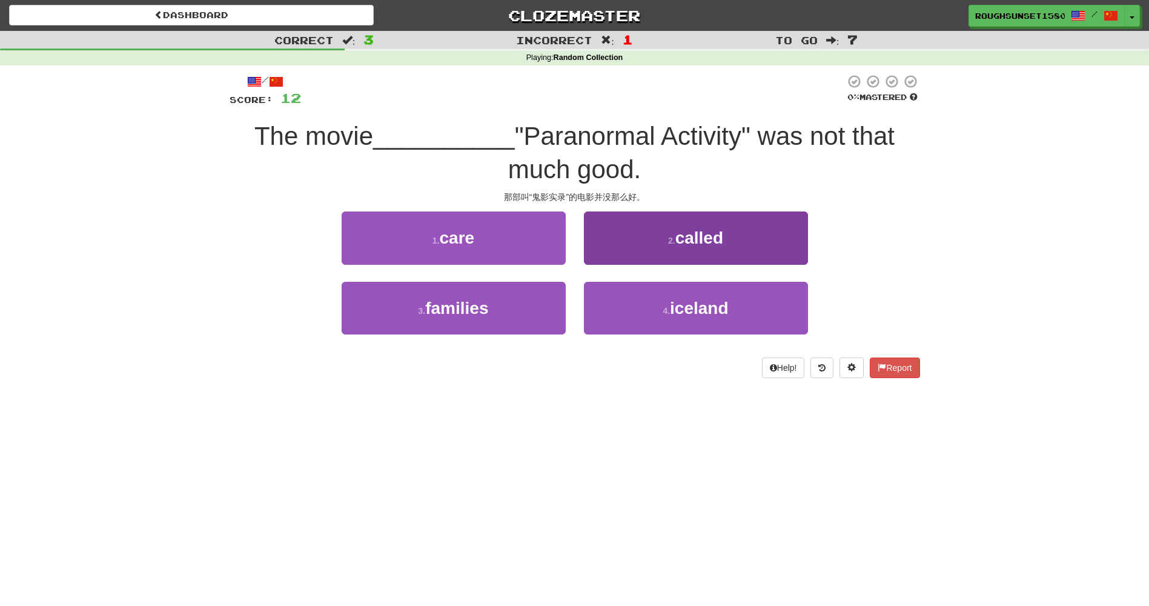
drag, startPoint x: 712, startPoint y: 210, endPoint x: 712, endPoint y: 219, distance: 8.5
click at [712, 211] on div "/ Score: 12 0 % Mastered The movie __________ "Paranormal Activity" was not tha…" at bounding box center [575, 225] width 691 height 303
click at [711, 228] on button "2 . called" at bounding box center [696, 237] width 224 height 53
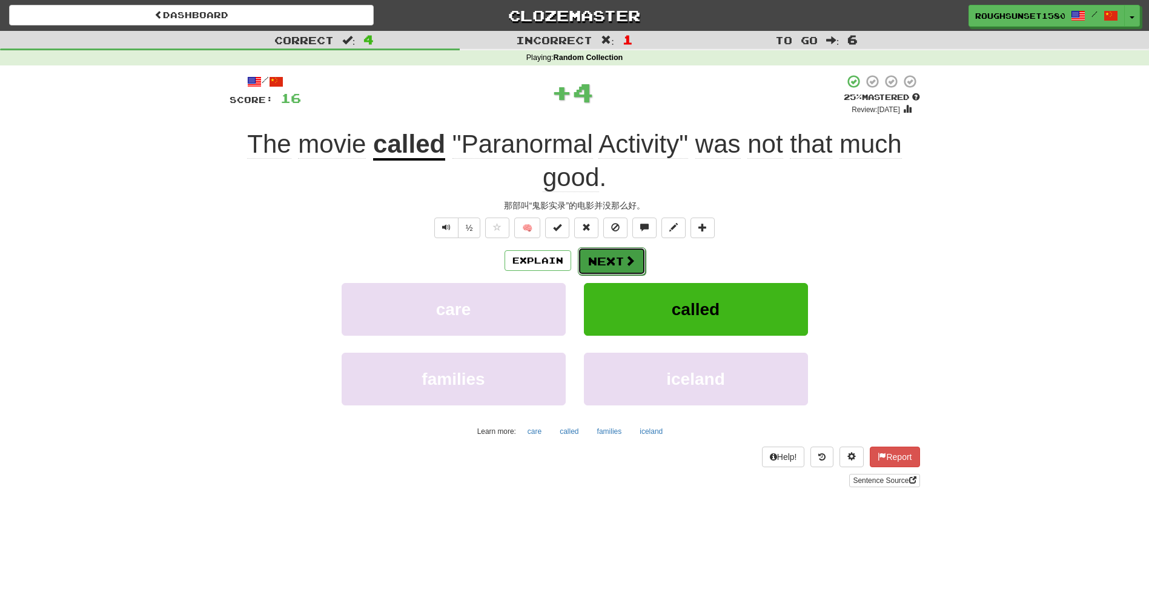
click at [618, 260] on button "Next" at bounding box center [612, 261] width 68 height 28
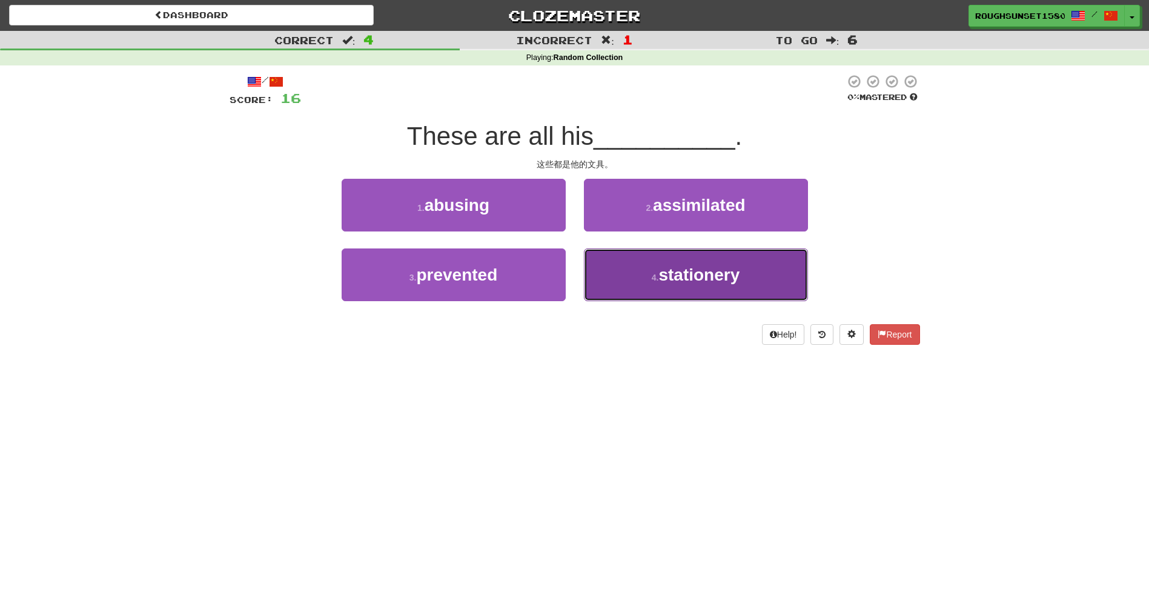
click at [674, 284] on button "4 . stationery" at bounding box center [696, 274] width 224 height 53
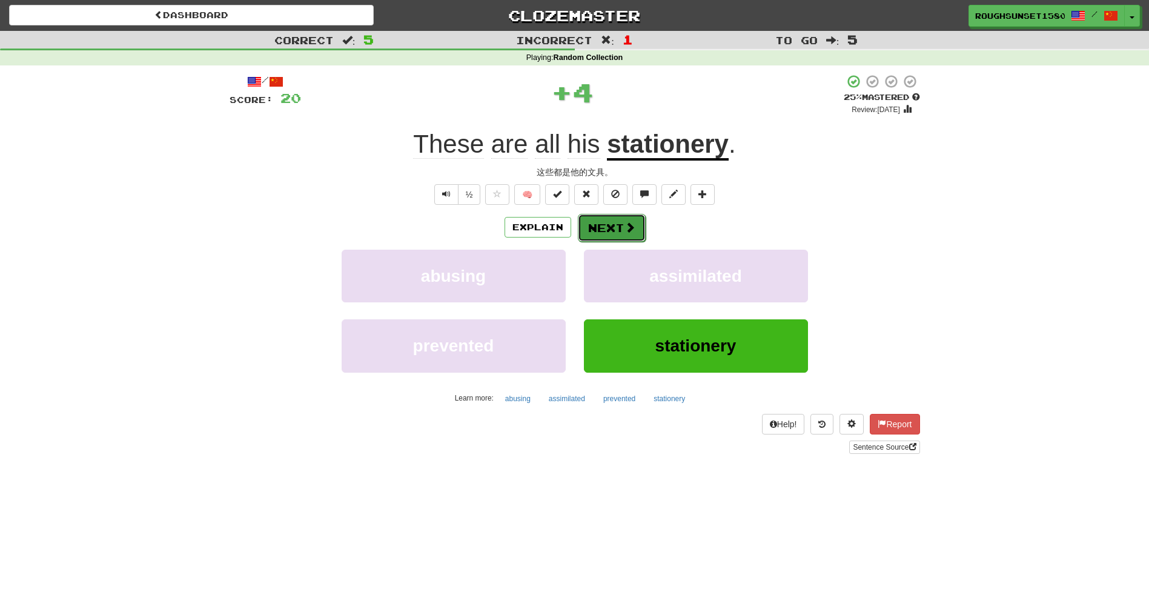
click at [617, 231] on button "Next" at bounding box center [612, 228] width 68 height 28
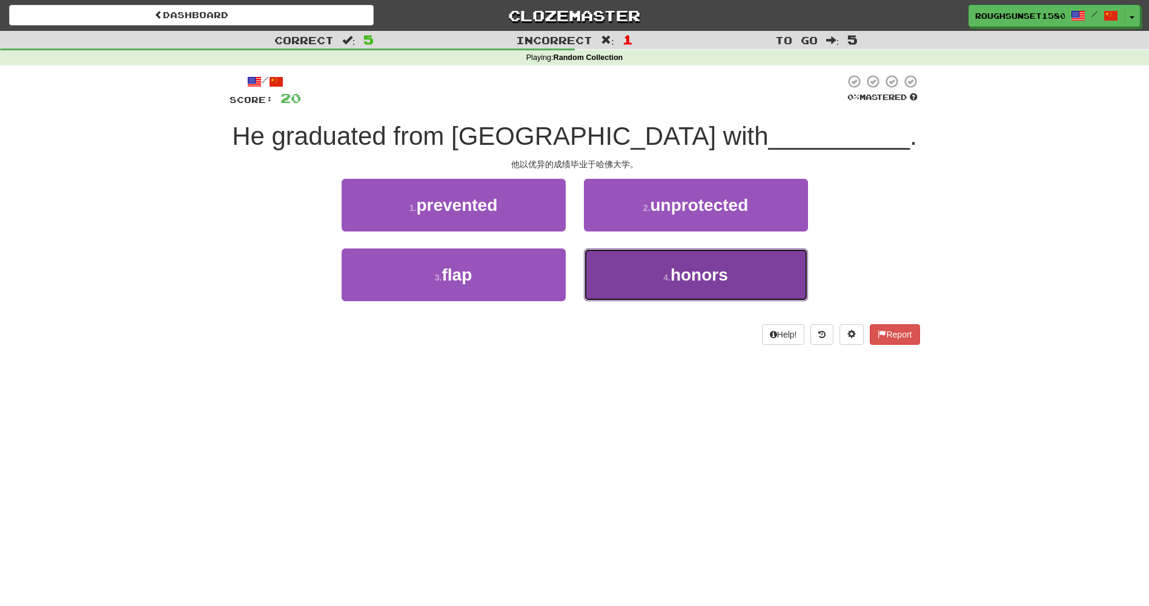
click at [639, 286] on button "4 . honors" at bounding box center [696, 274] width 224 height 53
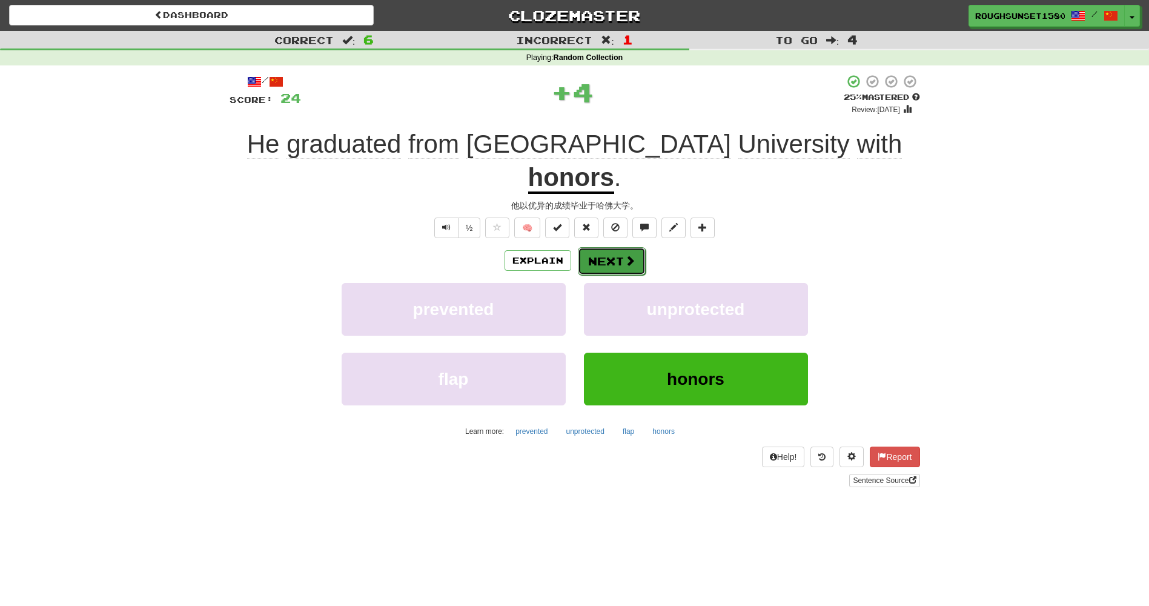
click at [606, 247] on button "Next" at bounding box center [612, 261] width 68 height 28
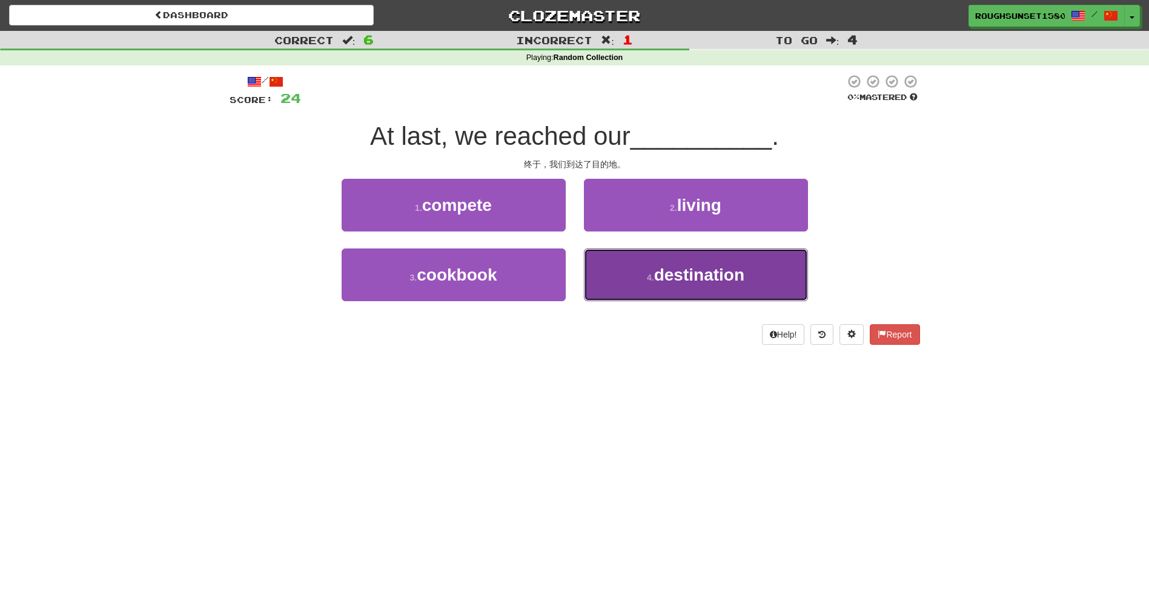
click at [673, 283] on span "destination" at bounding box center [699, 274] width 90 height 19
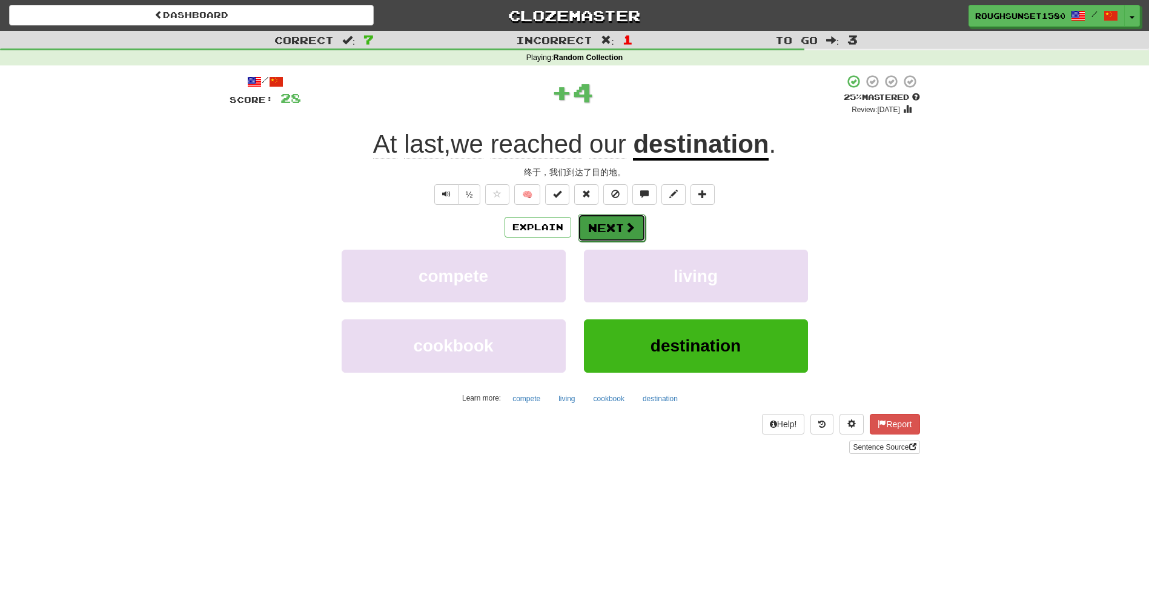
click at [622, 218] on button "Next" at bounding box center [612, 228] width 68 height 28
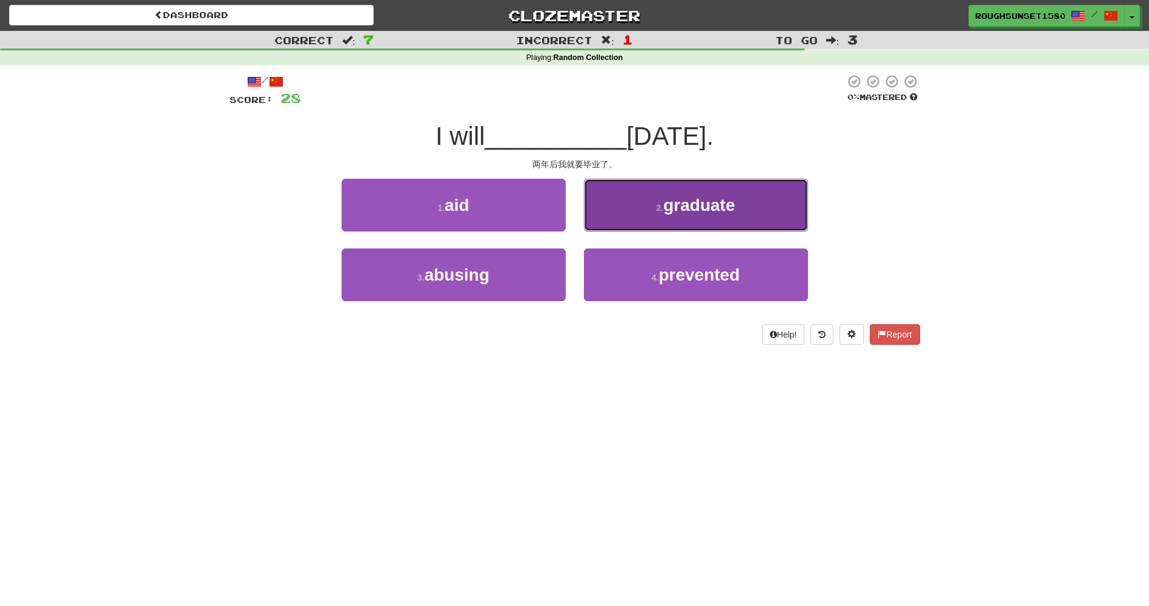
click at [676, 204] on span "graduate" at bounding box center [698, 205] width 71 height 19
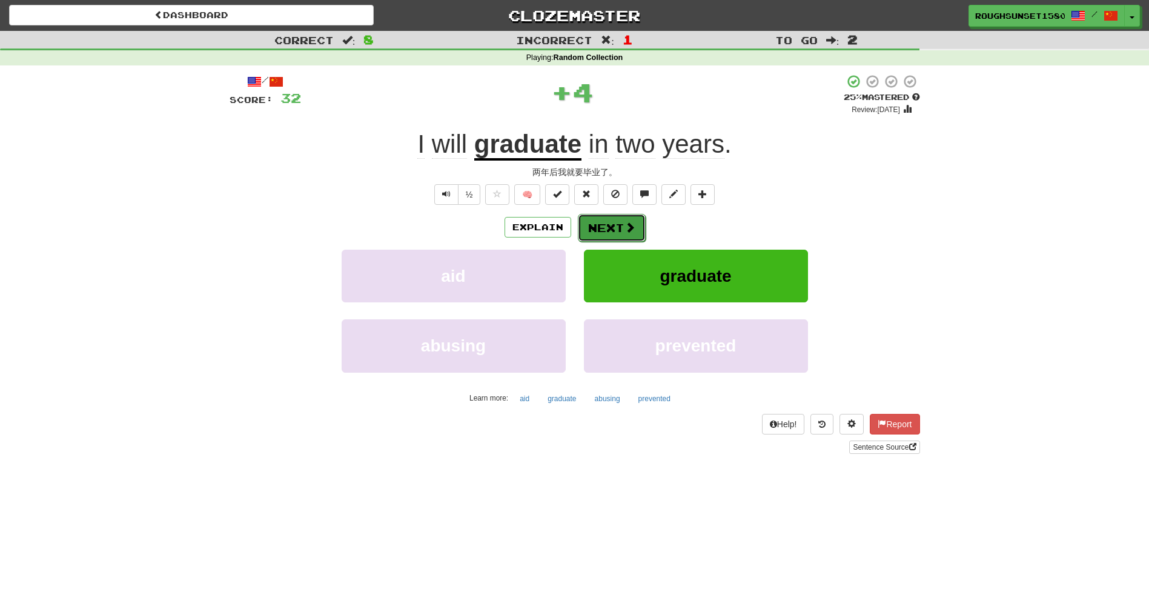
click at [621, 225] on button "Next" at bounding box center [612, 228] width 68 height 28
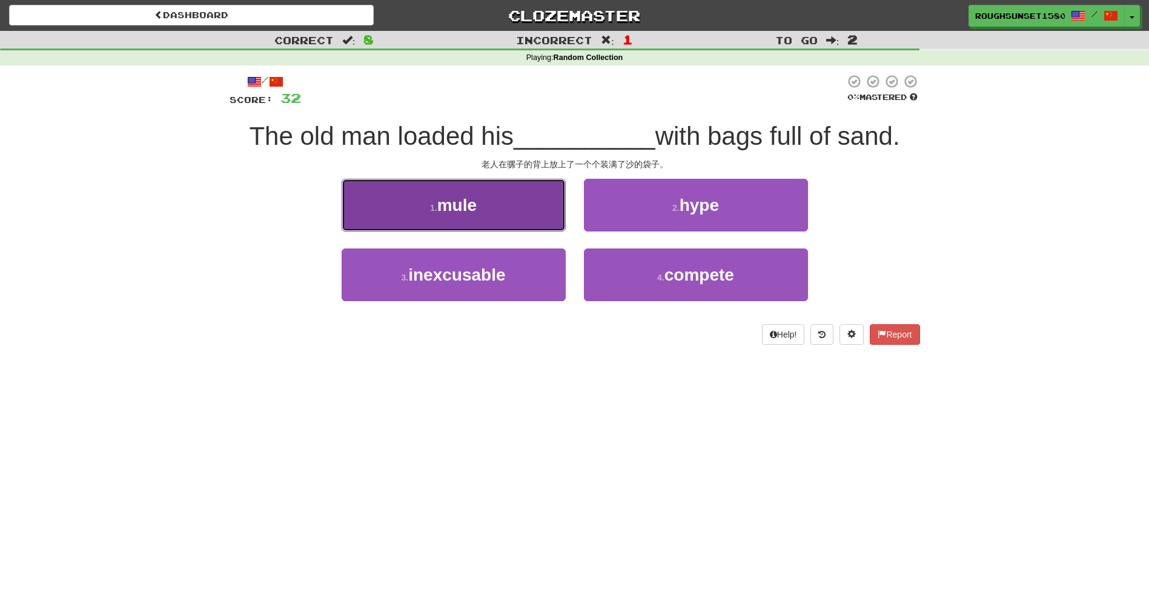
click at [520, 200] on button "1 . mule" at bounding box center [454, 205] width 224 height 53
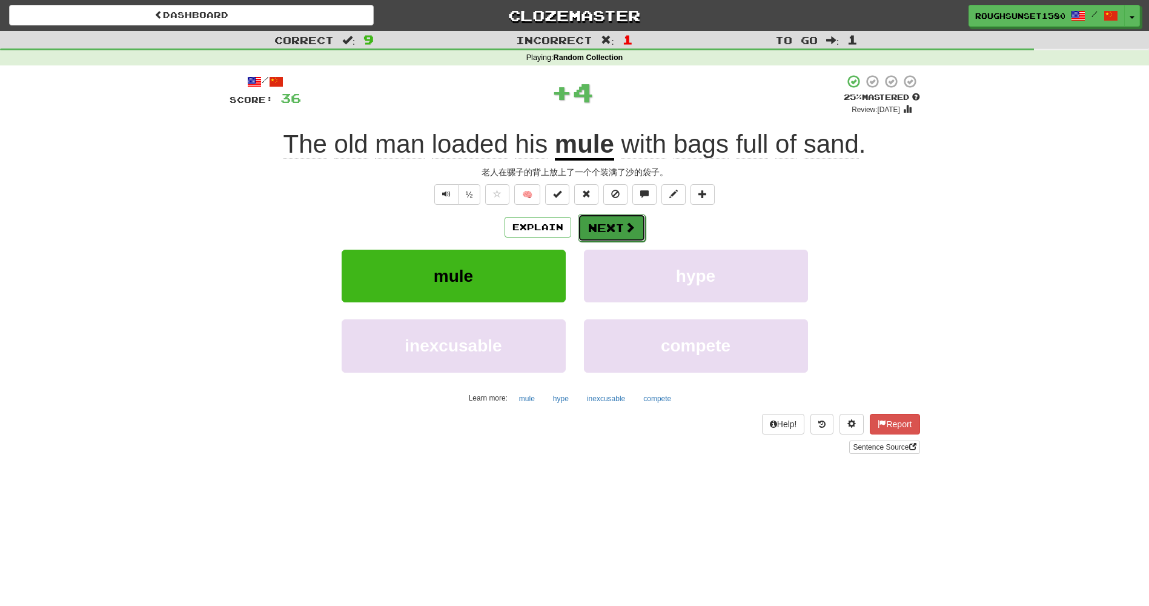
click at [603, 228] on button "Next" at bounding box center [612, 228] width 68 height 28
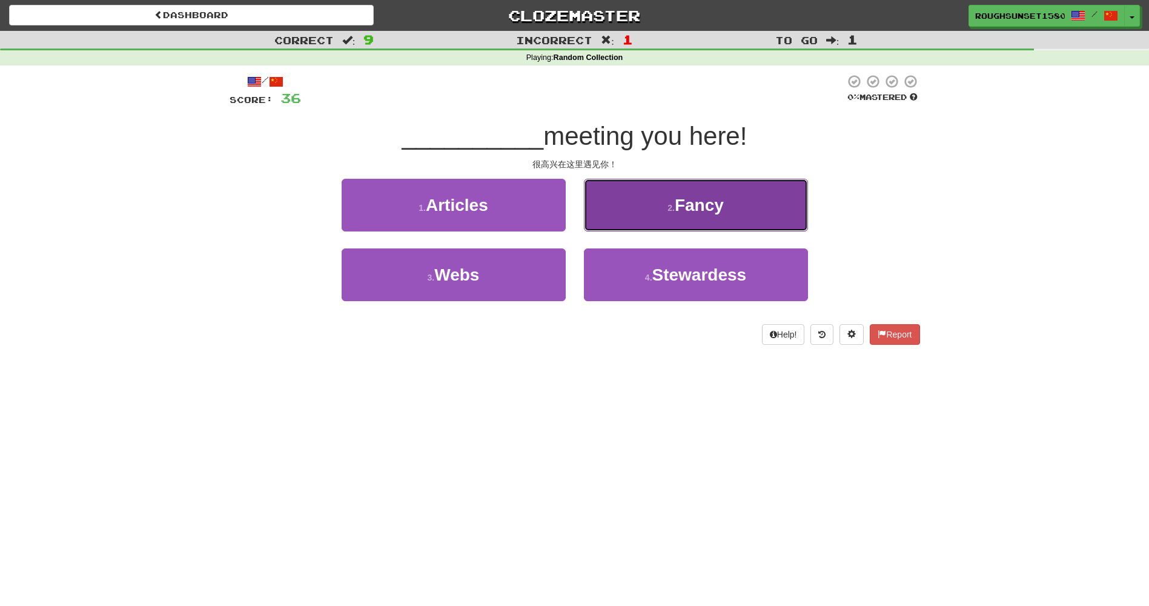
click at [671, 213] on button "2 . Fancy" at bounding box center [696, 205] width 224 height 53
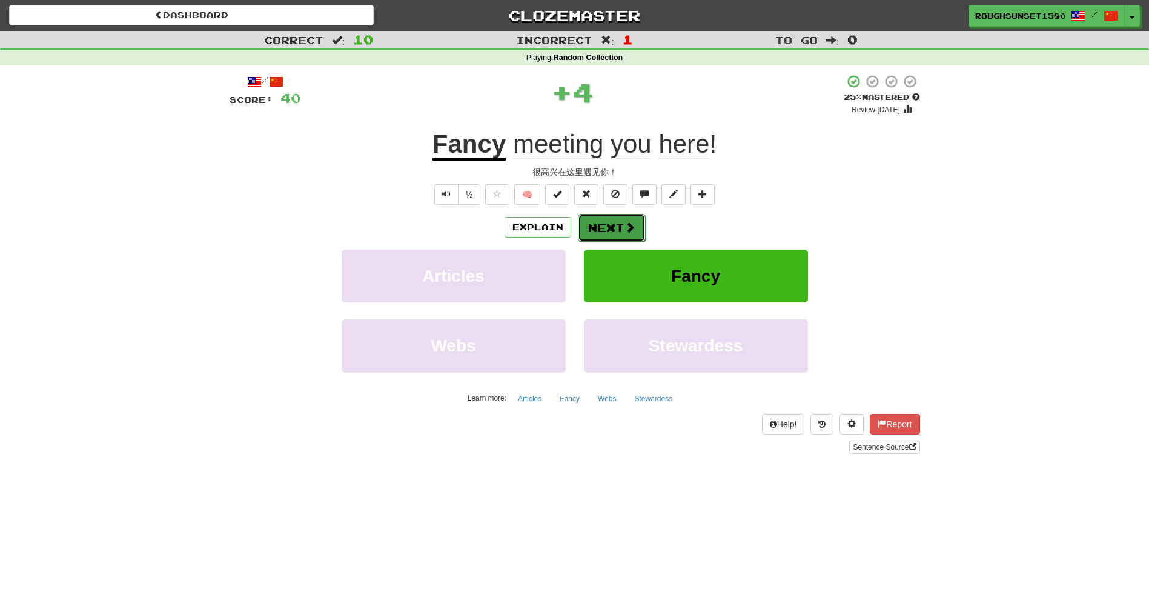
click at [621, 227] on button "Next" at bounding box center [612, 228] width 68 height 28
